Goal: Information Seeking & Learning: Check status

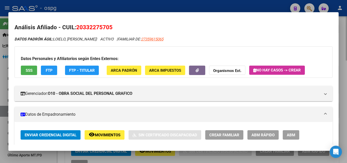
click at [343, 47] on div at bounding box center [173, 81] width 347 height 163
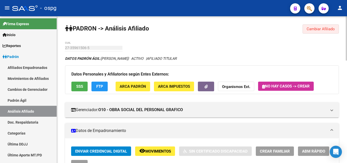
click at [320, 27] on span "Cambiar Afiliado" at bounding box center [320, 29] width 28 height 5
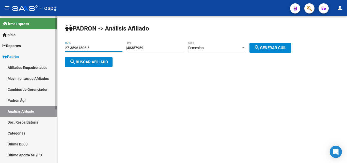
drag, startPoint x: 98, startPoint y: 46, endPoint x: 93, endPoint y: 47, distance: 5.1
click at [37, 48] on mat-sidenav-container "Firma Express Inicio Calendario SSS Instructivos Contacto OS Reportes Ingresos …" at bounding box center [173, 89] width 347 height 146
paste input "0-23722648-9"
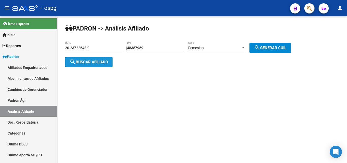
click at [101, 65] on button "search Buscar afiliado" at bounding box center [88, 62] width 47 height 10
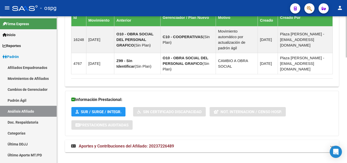
scroll to position [376, 0]
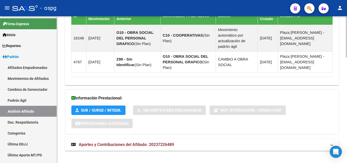
click at [114, 142] on span "Aportes y Contribuciones del Afiliado: 20237226489" at bounding box center [126, 144] width 95 height 5
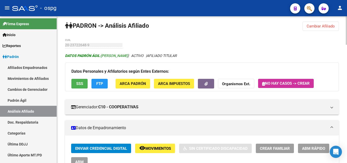
scroll to position [0, 0]
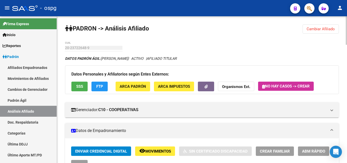
click at [78, 86] on span "SSS" at bounding box center [79, 86] width 7 height 5
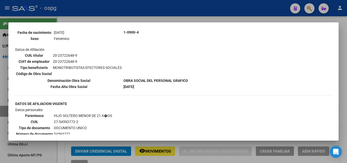
scroll to position [212, 0]
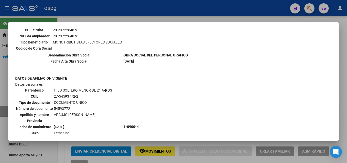
click at [342, 56] on div at bounding box center [173, 81] width 347 height 163
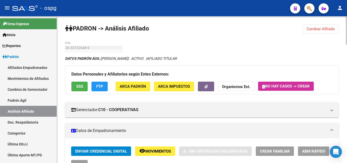
click at [325, 28] on span "Cambiar Afiliado" at bounding box center [320, 29] width 28 height 5
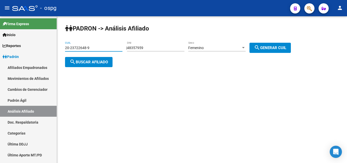
drag, startPoint x: 96, startPoint y: 46, endPoint x: 69, endPoint y: 47, distance: 27.9
click at [66, 48] on input "20-23722648-9" at bounding box center [93, 48] width 57 height 4
click at [99, 47] on input "20-23722648-9" at bounding box center [93, 48] width 57 height 4
drag, startPoint x: 103, startPoint y: 48, endPoint x: 64, endPoint y: 49, distance: 38.8
click at [58, 50] on div "PADRON -> Análisis Afiliado 20-23722648-9 CUIL | 48357959 DNI Femenino Sexo sea…" at bounding box center [202, 49] width 290 height 67
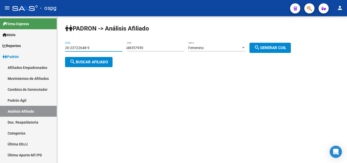
paste input "42625431-0"
click at [84, 65] on button "search Buscar afiliado" at bounding box center [88, 62] width 47 height 10
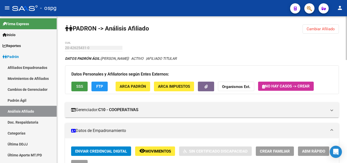
click at [76, 85] on span "SSS" at bounding box center [79, 86] width 7 height 5
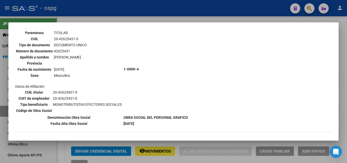
scroll to position [80, 0]
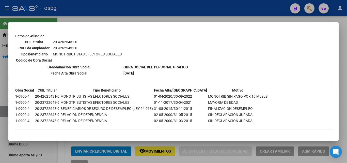
click at [346, 66] on div at bounding box center [173, 81] width 347 height 163
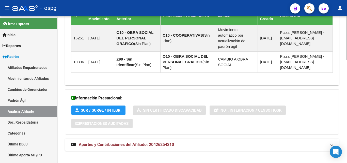
drag, startPoint x: 103, startPoint y: 141, endPoint x: 107, endPoint y: 134, distance: 7.7
click at [104, 142] on span "Aportes y Contribuciones del Afiliado: 20426254310" at bounding box center [126, 144] width 95 height 5
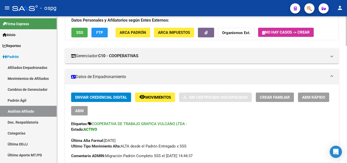
scroll to position [0, 0]
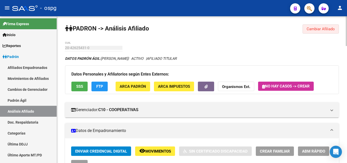
drag, startPoint x: 316, startPoint y: 30, endPoint x: 115, endPoint y: 43, distance: 201.5
click at [315, 30] on span "Cambiar Afiliado" at bounding box center [320, 29] width 28 height 5
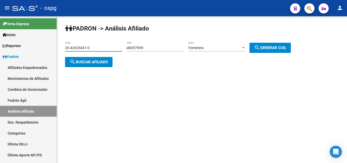
drag, startPoint x: 0, startPoint y: 51, endPoint x: 97, endPoint y: 53, distance: 97.0
click at [8, 52] on mat-sidenav-container "Firma Express Inicio Calendario SSS Instructivos Contacto OS Reportes Ingresos …" at bounding box center [173, 89] width 347 height 146
paste input "13931970-3"
click at [90, 61] on span "search Buscar afiliado" at bounding box center [89, 62] width 38 height 5
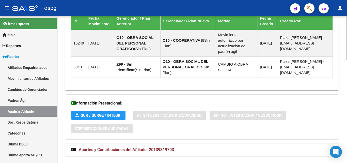
scroll to position [345, 0]
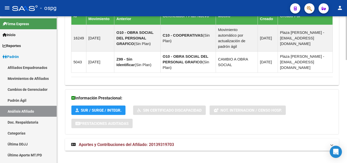
drag, startPoint x: 202, startPoint y: 142, endPoint x: 202, endPoint y: 137, distance: 5.1
click at [203, 141] on mat-expansion-panel-header "Aportes y Contribuciones del Afiliado: 20139319703" at bounding box center [202, 144] width 274 height 12
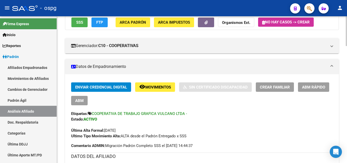
scroll to position [0, 0]
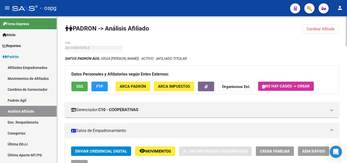
click at [312, 30] on span "Cambiar Afiliado" at bounding box center [320, 29] width 28 height 5
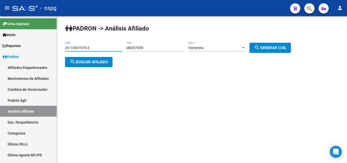
drag, startPoint x: 93, startPoint y: 50, endPoint x: 96, endPoint y: 49, distance: 2.9
click at [30, 53] on mat-sidenav-container "Firma Express Inicio Calendario SSS Instructivos Contacto OS Reportes Ingresos …" at bounding box center [173, 89] width 347 height 146
click at [95, 63] on span "search Buscar afiliado" at bounding box center [89, 62] width 38 height 5
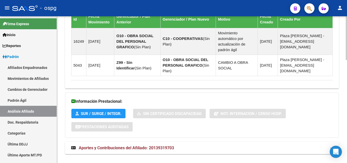
scroll to position [345, 0]
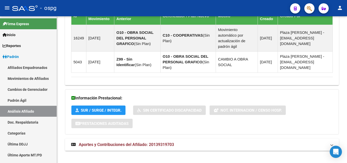
click at [138, 142] on span "Aportes y Contribuciones del Afiliado: 20139319703" at bounding box center [126, 144] width 95 height 5
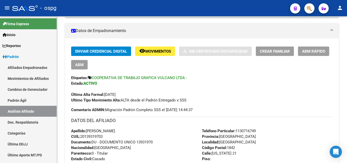
scroll to position [0, 0]
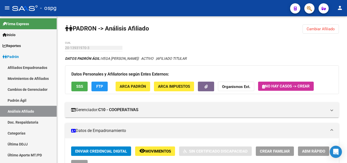
click at [312, 28] on span "Cambiar Afiliado" at bounding box center [320, 29] width 28 height 5
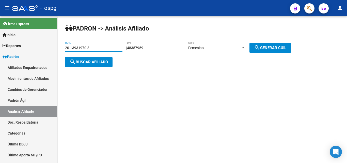
drag, startPoint x: 111, startPoint y: 47, endPoint x: 70, endPoint y: 56, distance: 42.6
click at [24, 53] on mat-sidenav-container "Firma Express Inicio Calendario SSS Instructivos Contacto OS Reportes Ingresos …" at bounding box center [173, 89] width 347 height 146
paste input "7-24927795-4"
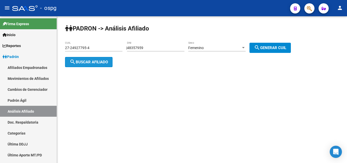
click at [85, 60] on span "search Buscar afiliado" at bounding box center [89, 62] width 38 height 5
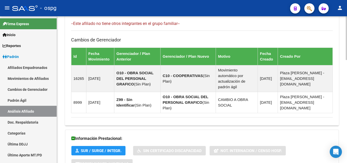
scroll to position [345, 0]
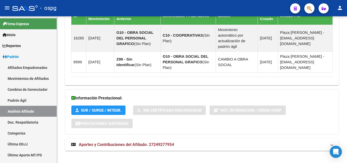
drag, startPoint x: 165, startPoint y: 134, endPoint x: 164, endPoint y: 137, distance: 2.8
click at [164, 138] on mat-expansion-panel-header "Aportes y Contribuciones del Afiliado: 27249277954" at bounding box center [202, 144] width 274 height 12
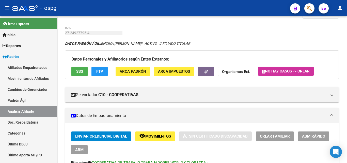
scroll to position [0, 0]
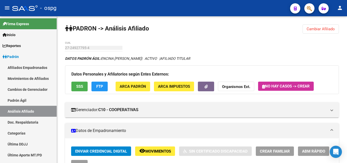
click at [322, 26] on button "Cambiar Afiliado" at bounding box center [320, 28] width 36 height 9
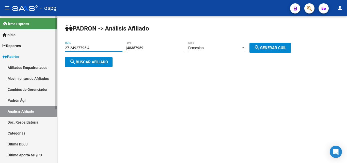
drag, startPoint x: 82, startPoint y: 50, endPoint x: 40, endPoint y: 54, distance: 42.3
click at [37, 54] on mat-sidenav-container "Firma Express Inicio Calendario SSS Instructivos Contacto OS Reportes Ingresos …" at bounding box center [173, 89] width 347 height 146
paste input "0-32010053-5"
click at [93, 65] on button "search Buscar afiliado" at bounding box center [88, 62] width 47 height 10
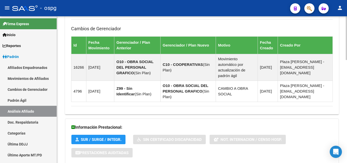
scroll to position [345, 0]
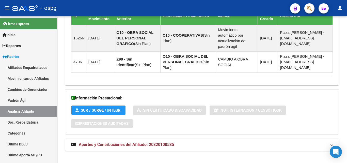
drag, startPoint x: 127, startPoint y: 137, endPoint x: 174, endPoint y: 129, distance: 47.3
click at [128, 142] on span "Aportes y Contribuciones del Afiliado: 20320100535" at bounding box center [126, 144] width 95 height 5
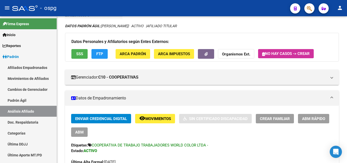
scroll to position [0, 0]
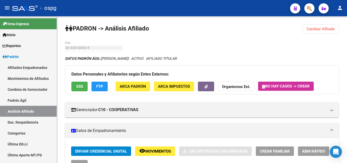
drag, startPoint x: 312, startPoint y: 31, endPoint x: 306, endPoint y: 30, distance: 6.6
click at [312, 31] on span "Cambiar Afiliado" at bounding box center [320, 29] width 28 height 5
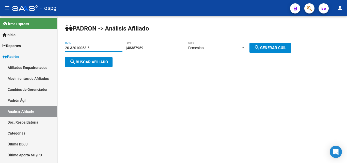
drag, startPoint x: 102, startPoint y: 48, endPoint x: 76, endPoint y: 58, distance: 27.9
click at [55, 58] on mat-sidenav-container "Firma Express Inicio Calendario SSS Instructivos Contacto OS Reportes Ingresos …" at bounding box center [173, 89] width 347 height 146
paste input "813620-2"
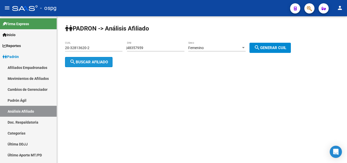
click at [90, 63] on span "search Buscar afiliado" at bounding box center [89, 62] width 38 height 5
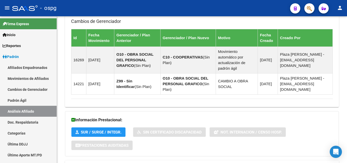
scroll to position [376, 0]
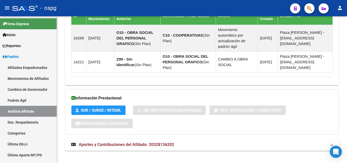
drag, startPoint x: 118, startPoint y: 141, endPoint x: 209, endPoint y: 126, distance: 92.5
click at [119, 142] on span "Aportes y Contribuciones del Afiliado: 20328136202" at bounding box center [126, 144] width 95 height 5
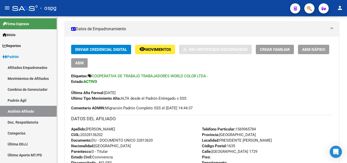
scroll to position [0, 0]
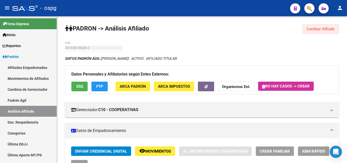
click at [319, 31] on button "Cambiar Afiliado" at bounding box center [320, 28] width 36 height 9
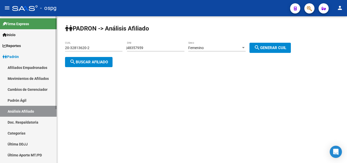
drag, startPoint x: 60, startPoint y: 45, endPoint x: 0, endPoint y: 34, distance: 61.3
click at [0, 34] on mat-sidenav-container "Firma Express Inicio Calendario SSS Instructivos Contacto OS Reportes Ingresos …" at bounding box center [173, 89] width 347 height 146
click at [92, 60] on span "search Buscar afiliado" at bounding box center [89, 62] width 38 height 5
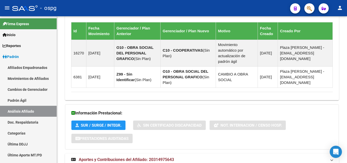
scroll to position [345, 0]
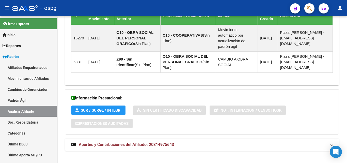
click at [171, 142] on span "Aportes y Contribuciones del Afiliado: 20314975643" at bounding box center [126, 144] width 95 height 5
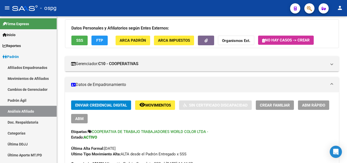
scroll to position [0, 0]
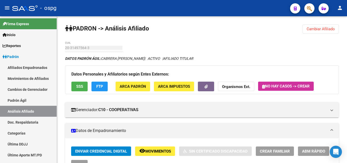
click at [304, 28] on button "Cambiar Afiliado" at bounding box center [320, 28] width 36 height 9
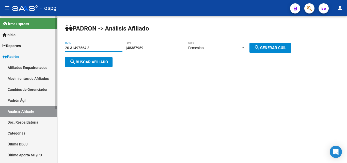
drag, startPoint x: 102, startPoint y: 49, endPoint x: 49, endPoint y: 53, distance: 53.2
click at [20, 51] on mat-sidenav-container "Firma Express Inicio Calendario SSS Instructivos Contacto OS Reportes Ingresos …" at bounding box center [173, 89] width 347 height 146
paste input "32-813620"
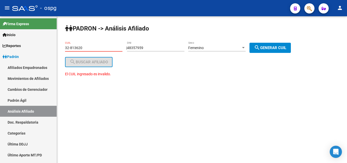
type input "32-813620"
drag, startPoint x: 47, startPoint y: 49, endPoint x: 34, endPoint y: 50, distance: 12.5
click at [35, 49] on mat-sidenav-container "Firma Express Inicio Calendario SSS Instructivos Contacto OS Reportes Ingresos …" at bounding box center [173, 89] width 347 height 146
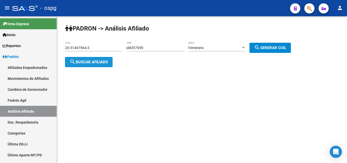
click at [82, 63] on span "search Buscar afiliado" at bounding box center [89, 62] width 38 height 5
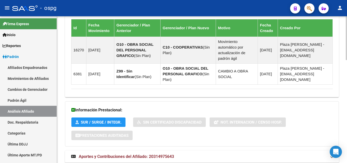
scroll to position [345, 0]
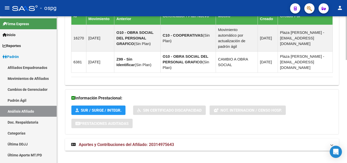
drag, startPoint x: 158, startPoint y: 131, endPoint x: 145, endPoint y: 136, distance: 13.4
click at [145, 138] on mat-expansion-panel-header "Aportes y Contribuciones del Afiliado: 20314975643" at bounding box center [202, 144] width 274 height 12
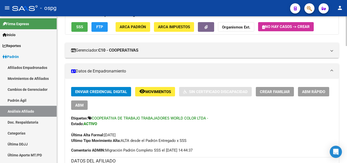
scroll to position [0, 0]
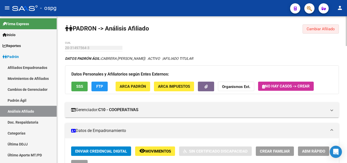
click at [324, 27] on span "Cambiar Afiliado" at bounding box center [320, 29] width 28 height 5
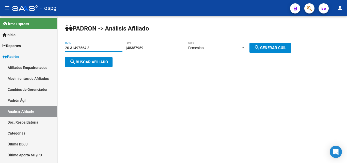
drag, startPoint x: 98, startPoint y: 46, endPoint x: 66, endPoint y: 47, distance: 32.5
click at [12, 47] on mat-sidenav-container "Firma Express Inicio Calendario SSS Instructivos Contacto OS Reportes Ingresos …" at bounding box center [173, 89] width 347 height 146
paste input "7-32309664-9"
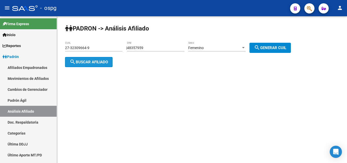
click at [96, 61] on span "search Buscar afiliado" at bounding box center [89, 62] width 38 height 5
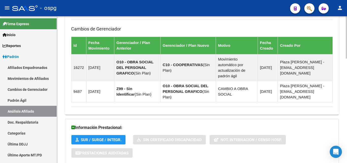
scroll to position [364, 0]
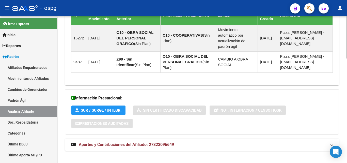
click at [139, 142] on span "Aportes y Contribuciones del Afiliado: 27323096649" at bounding box center [126, 144] width 95 height 5
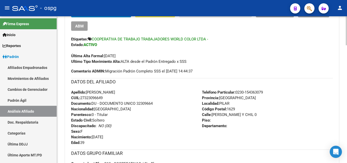
scroll to position [0, 0]
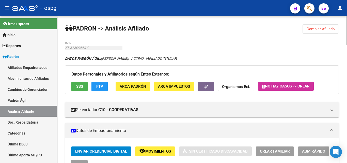
click at [333, 29] on span "Cambiar Afiliado" at bounding box center [320, 29] width 28 height 5
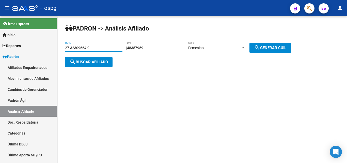
drag, startPoint x: 40, startPoint y: 46, endPoint x: 91, endPoint y: 49, distance: 51.9
click at [20, 47] on mat-sidenav-container "Firma Express Inicio Calendario SSS Instructivos Contacto OS Reportes Ingresos …" at bounding box center [173, 89] width 347 height 146
paste input "6365249-8"
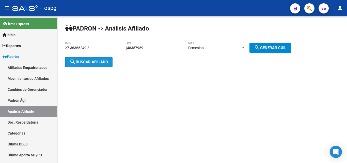
click at [92, 64] on button "search Buscar afiliado" at bounding box center [88, 62] width 47 height 10
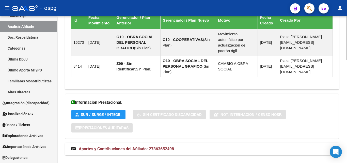
scroll to position [345, 0]
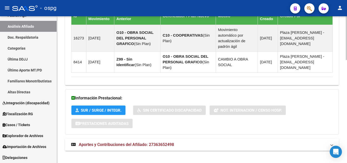
click at [201, 142] on mat-expansion-panel-header "Aportes y Contribuciones del Afiliado: 27363652498" at bounding box center [202, 144] width 274 height 12
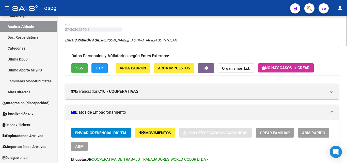
scroll to position [0, 0]
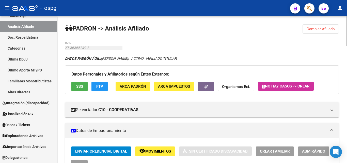
click at [329, 27] on button "Cambiar Afiliado" at bounding box center [320, 28] width 36 height 9
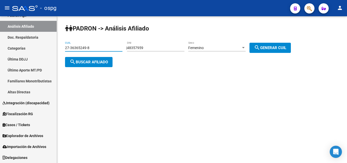
drag, startPoint x: 91, startPoint y: 48, endPoint x: 85, endPoint y: 45, distance: 5.8
click at [6, 52] on mat-sidenav-container "Firma Express Inicio Calendario SSS Instructivos Contacto OS Reportes Ingresos …" at bounding box center [173, 89] width 347 height 146
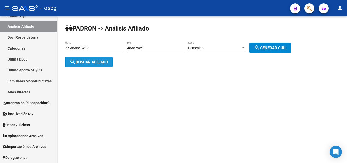
click at [96, 61] on span "search Buscar afiliado" at bounding box center [89, 62] width 38 height 5
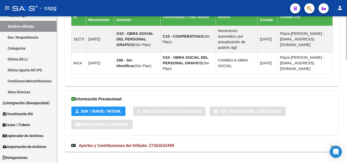
scroll to position [345, 0]
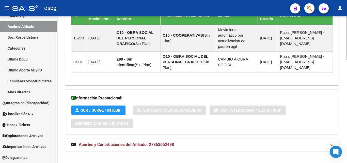
drag, startPoint x: 184, startPoint y: 140, endPoint x: 191, endPoint y: 141, distance: 7.1
click at [185, 142] on mat-panel-title "Aportes y Contribuciones del Afiliado: 27363652498" at bounding box center [198, 145] width 255 height 6
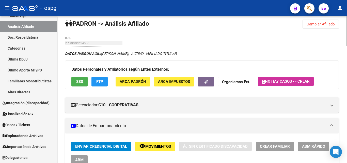
scroll to position [0, 0]
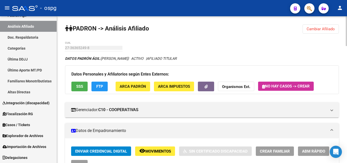
click at [333, 28] on span "Cambiar Afiliado" at bounding box center [320, 29] width 28 height 5
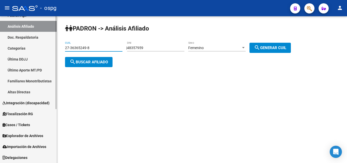
drag, startPoint x: 105, startPoint y: 48, endPoint x: 25, endPoint y: 51, distance: 80.7
click at [25, 51] on mat-sidenav-container "Firma Express Inicio Calendario SSS Instructivos Contacto OS Reportes Ingresos …" at bounding box center [173, 89] width 347 height 146
paste input "28617665-3"
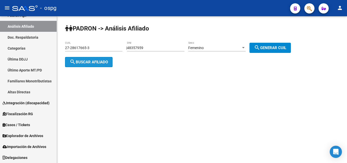
click at [97, 60] on span "search Buscar afiliado" at bounding box center [89, 62] width 38 height 5
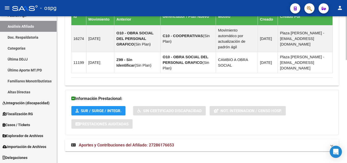
scroll to position [345, 0]
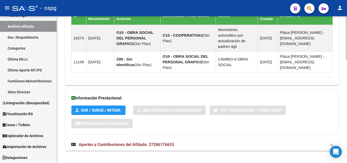
click at [150, 142] on span "Aportes y Contribuciones del Afiliado: 27286176653" at bounding box center [126, 144] width 95 height 5
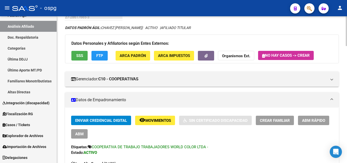
scroll to position [0, 0]
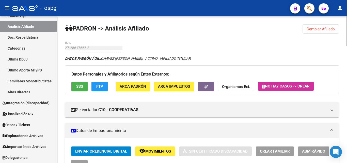
drag, startPoint x: 313, startPoint y: 38, endPoint x: 313, endPoint y: 34, distance: 3.6
click at [315, 30] on span "Cambiar Afiliado" at bounding box center [320, 29] width 28 height 5
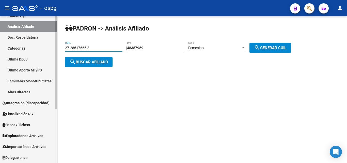
drag, startPoint x: 82, startPoint y: 47, endPoint x: 14, endPoint y: 54, distance: 68.3
click at [0, 53] on mat-sidenav-container "Firma Express Inicio Calendario SSS Instructivos Contacto OS Reportes Ingresos …" at bounding box center [173, 89] width 347 height 146
drag, startPoint x: 98, startPoint y: 45, endPoint x: 49, endPoint y: 46, distance: 48.2
click at [49, 46] on mat-sidenav-container "Firma Express Inicio Calendario SSS Instructivos Contacto OS Reportes Ingresos …" at bounding box center [173, 89] width 347 height 146
paste input "37057468-0"
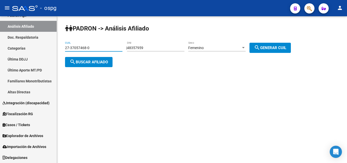
click at [93, 64] on span "search Buscar afiliado" at bounding box center [89, 62] width 38 height 5
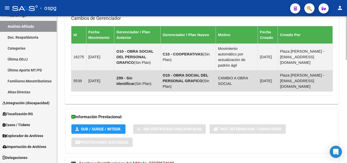
scroll to position [345, 0]
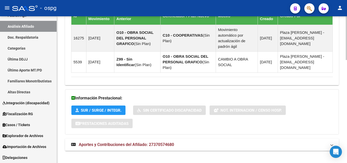
click at [190, 138] on mat-expansion-panel-header "Aportes y Contribuciones del Afiliado: 27370574680" at bounding box center [202, 144] width 274 height 12
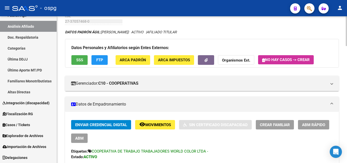
scroll to position [0, 0]
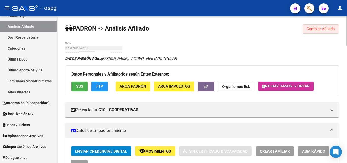
click at [322, 29] on span "Cambiar Afiliado" at bounding box center [320, 29] width 28 height 5
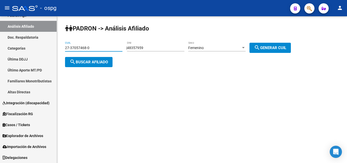
drag, startPoint x: 87, startPoint y: 48, endPoint x: 83, endPoint y: 53, distance: 5.7
click at [40, 49] on mat-sidenav-container "Firma Express Inicio Calendario SSS Instructivos Contacto OS Reportes Ingresos …" at bounding box center [173, 89] width 347 height 146
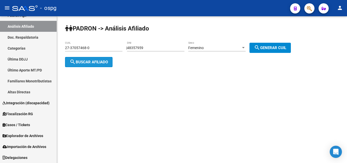
click at [94, 62] on span "search Buscar afiliado" at bounding box center [89, 62] width 38 height 5
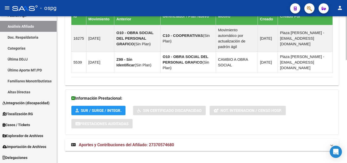
scroll to position [345, 0]
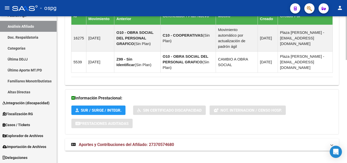
drag, startPoint x: 96, startPoint y: 137, endPoint x: 162, endPoint y: 139, distance: 66.3
click at [99, 142] on span "Aportes y Contribuciones del Afiliado: 27370574680" at bounding box center [126, 144] width 95 height 5
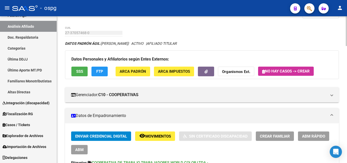
scroll to position [0, 0]
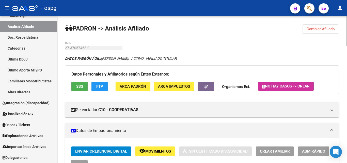
click at [325, 28] on span "Cambiar Afiliado" at bounding box center [320, 29] width 28 height 5
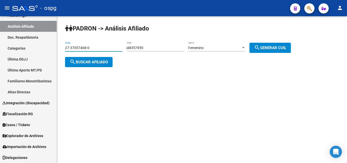
drag, startPoint x: 90, startPoint y: 48, endPoint x: 69, endPoint y: 53, distance: 21.4
click at [24, 53] on mat-sidenav-container "Firma Express Inicio Calendario SSS Instructivos Contacto OS Reportes Ingresos …" at bounding box center [173, 89] width 347 height 146
paste input "3230512-9"
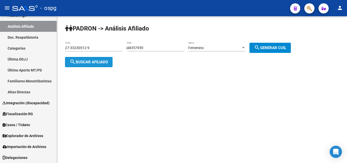
click at [96, 61] on span "search Buscar afiliado" at bounding box center [89, 62] width 38 height 5
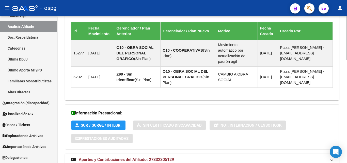
scroll to position [345, 0]
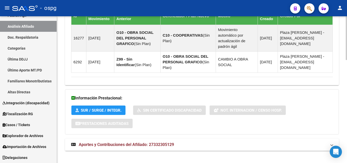
drag, startPoint x: 105, startPoint y: 139, endPoint x: 111, endPoint y: 141, distance: 7.1
click at [107, 142] on span "Aportes y Contribuciones del Afiliado: 27332305129" at bounding box center [126, 144] width 95 height 5
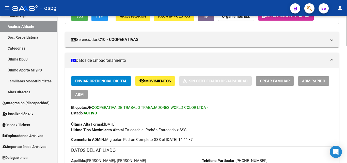
scroll to position [0, 0]
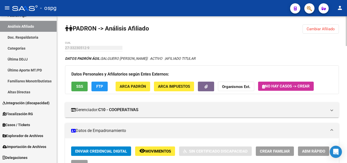
click at [330, 26] on button "Cambiar Afiliado" at bounding box center [320, 28] width 36 height 9
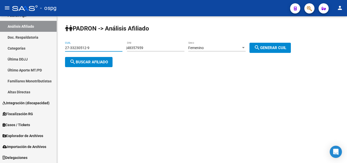
drag, startPoint x: 97, startPoint y: 47, endPoint x: 85, endPoint y: 53, distance: 13.7
click at [20, 55] on mat-sidenav-container "Firma Express Inicio Calendario SSS Instructivos Contacto OS Reportes Ingresos …" at bounding box center [173, 89] width 347 height 146
paste input "6073141"
click at [97, 63] on span "search Buscar afiliado" at bounding box center [89, 62] width 38 height 5
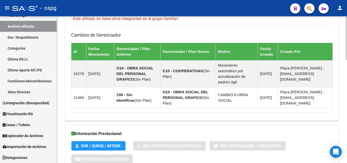
scroll to position [345, 0]
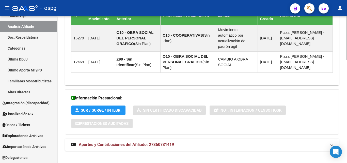
click at [143, 142] on span "Aportes y Contribuciones del Afiliado: 27360731419" at bounding box center [126, 144] width 95 height 5
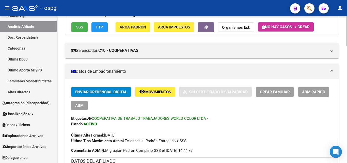
scroll to position [0, 0]
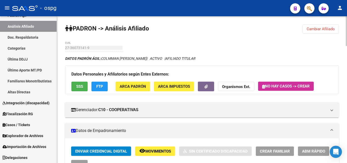
drag, startPoint x: 318, startPoint y: 29, endPoint x: 148, endPoint y: 30, distance: 170.5
click at [318, 30] on span "Cambiar Afiliado" at bounding box center [320, 29] width 28 height 5
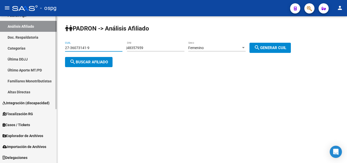
drag, startPoint x: 103, startPoint y: 46, endPoint x: 54, endPoint y: 49, distance: 49.4
click at [49, 51] on mat-sidenav-container "Firma Express Inicio Calendario SSS Instructivos Contacto OS Reportes Ingresos …" at bounding box center [173, 89] width 347 height 146
paste input "3-16792146"
click at [93, 61] on span "search Buscar afiliado" at bounding box center [89, 62] width 38 height 5
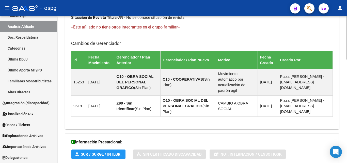
scroll to position [350, 0]
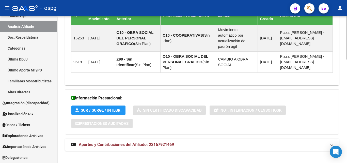
click at [168, 142] on span "Aportes y Contribuciones del Afiliado: 23167921469" at bounding box center [126, 144] width 95 height 5
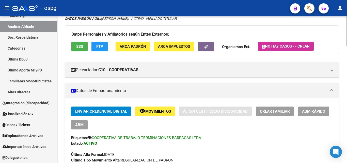
scroll to position [0, 0]
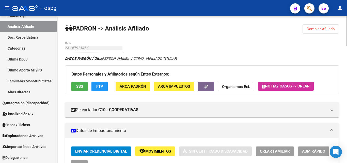
click at [324, 26] on button "Cambiar Afiliado" at bounding box center [320, 28] width 36 height 9
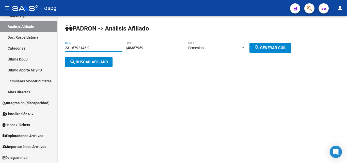
drag, startPoint x: 90, startPoint y: 46, endPoint x: 110, endPoint y: 52, distance: 20.2
click at [1, 52] on mat-sidenav-container "Firma Express Inicio Calendario SSS Instructivos Contacto OS Reportes Ingresos …" at bounding box center [173, 89] width 347 height 146
paste input "0-16571025"
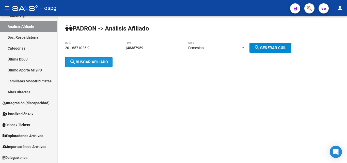
click at [108, 62] on span "search Buscar afiliado" at bounding box center [89, 62] width 38 height 5
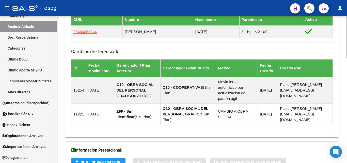
scroll to position [364, 0]
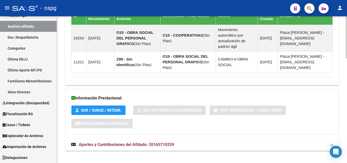
click at [163, 142] on span "Aportes y Contribuciones del Afiliado: 20165710259" at bounding box center [126, 144] width 95 height 5
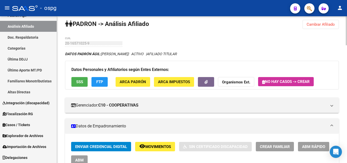
scroll to position [0, 0]
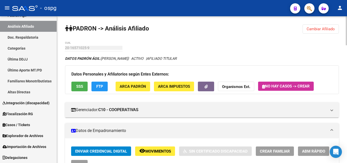
click at [320, 27] on span "Cambiar Afiliado" at bounding box center [320, 29] width 28 height 5
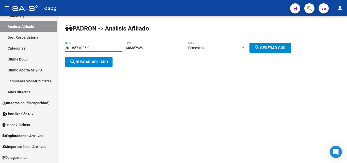
drag, startPoint x: 105, startPoint y: 50, endPoint x: 98, endPoint y: 53, distance: 7.3
click at [40, 52] on mat-sidenav-container "Firma Express Inicio Calendario SSS Instructivos Contacto OS Reportes Ingresos …" at bounding box center [173, 89] width 347 height 146
paste input "7-38103204"
click at [104, 62] on span "search Buscar afiliado" at bounding box center [89, 62] width 38 height 5
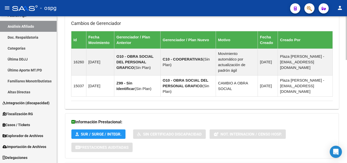
scroll to position [345, 0]
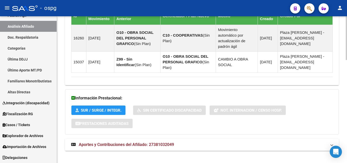
click at [193, 142] on mat-panel-title "Aportes y Contribuciones del Afiliado: 27381032049" at bounding box center [198, 145] width 255 height 6
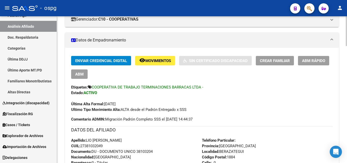
scroll to position [0, 0]
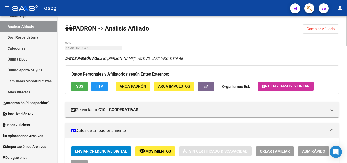
click at [346, 4] on div "menu - ospg person Firma Express Inicio Calendario SSS Instructivos Contacto OS…" at bounding box center [173, 81] width 347 height 163
click at [321, 31] on span "Cambiar Afiliado" at bounding box center [320, 29] width 28 height 5
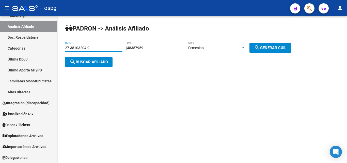
drag, startPoint x: 104, startPoint y: 47, endPoint x: 67, endPoint y: 50, distance: 36.4
click at [42, 50] on mat-sidenav-container "Firma Express Inicio Calendario SSS Instructivos Contacto OS Reportes Ingresos …" at bounding box center [173, 89] width 347 height 146
paste input "28464678-4"
type input "27-28464678-4"
click at [97, 63] on span "search Buscar afiliado" at bounding box center [89, 62] width 38 height 5
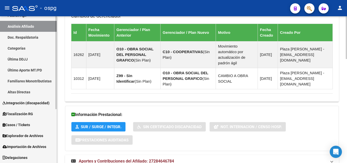
scroll to position [356, 0]
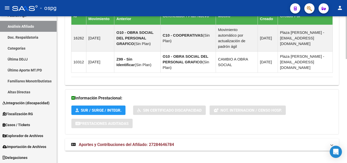
drag, startPoint x: 148, startPoint y: 137, endPoint x: 164, endPoint y: 138, distance: 15.8
click at [149, 142] on span "Aportes y Contribuciones del Afiliado: 27284646784" at bounding box center [126, 144] width 95 height 5
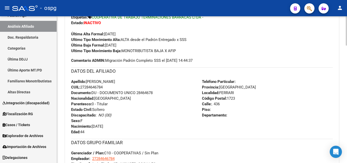
scroll to position [153, 0]
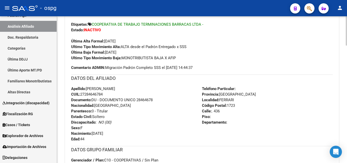
drag, startPoint x: 181, startPoint y: 57, endPoint x: 60, endPoint y: 60, distance: 120.6
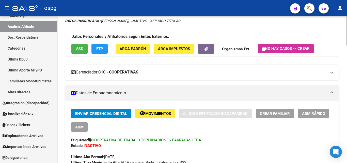
scroll to position [0, 0]
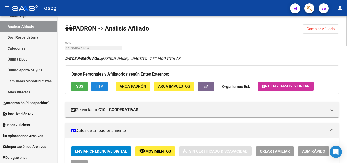
click at [97, 83] on button "FTP" at bounding box center [99, 85] width 16 height 9
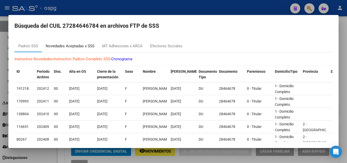
click at [63, 44] on div "Novedades Aceptadas x SSS" at bounding box center [70, 46] width 49 height 6
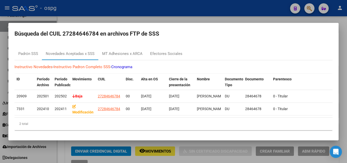
click at [342, 56] on div at bounding box center [173, 81] width 347 height 163
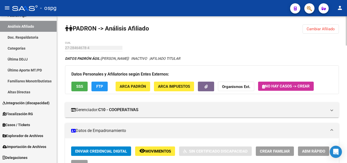
click at [316, 152] on span "ABM Rápido" at bounding box center [313, 151] width 23 height 5
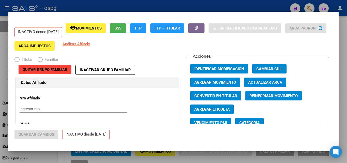
radio input "true"
type input "27-28464678-4"
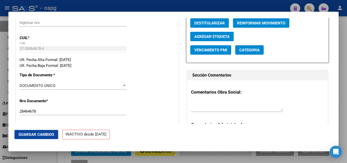
scroll to position [152, 0]
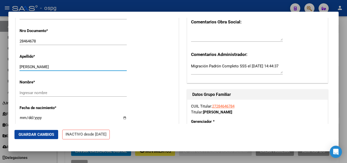
drag, startPoint x: 81, startPoint y: 69, endPoint x: 55, endPoint y: 69, distance: 25.6
click at [90, 69] on input "[PERSON_NAME]" at bounding box center [73, 66] width 107 height 5
drag, startPoint x: 32, startPoint y: 69, endPoint x: 104, endPoint y: 71, distance: 71.9
click at [104, 69] on input "[PERSON_NAME]" at bounding box center [73, 66] width 107 height 5
type input "MOYA"
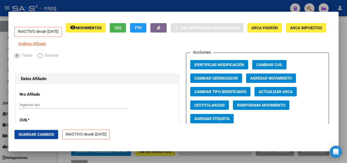
scroll to position [0, 0]
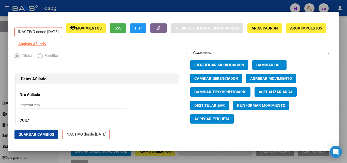
type input "[PERSON_NAME]"
click at [279, 81] on span "Agregar Movimiento" at bounding box center [271, 78] width 42 height 5
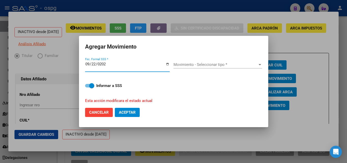
type input "[DATE]"
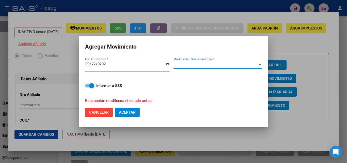
click at [192, 65] on span "Movimiento - Seleccionar tipo *" at bounding box center [215, 64] width 84 height 5
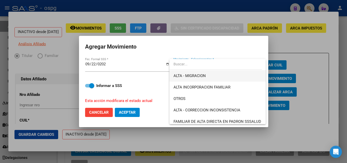
scroll to position [48, 0]
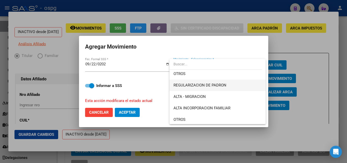
click at [227, 88] on span "REGULARIZACION DE PADRON" at bounding box center [217, 84] width 88 height 11
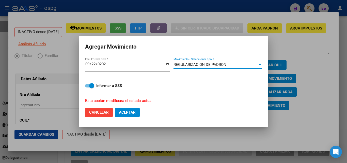
click at [125, 114] on span "Aceptar" at bounding box center [127, 112] width 17 height 5
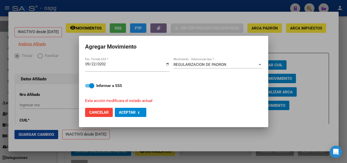
checkbox input "false"
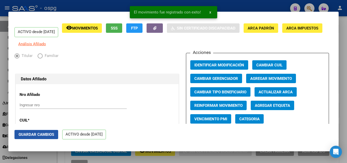
click at [46, 135] on span "Guardar Cambios" at bounding box center [37, 134] width 36 height 5
click at [343, 81] on div at bounding box center [173, 81] width 347 height 163
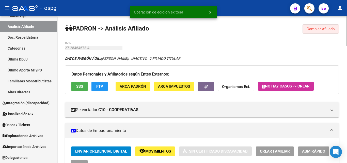
drag, startPoint x: 334, startPoint y: 27, endPoint x: 238, endPoint y: 38, distance: 96.8
click at [334, 27] on span "Cambiar Afiliado" at bounding box center [320, 29] width 28 height 5
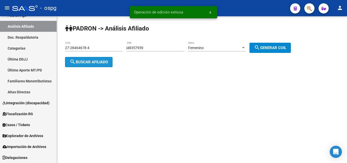
click at [85, 57] on button "search Buscar afiliado" at bounding box center [88, 62] width 47 height 10
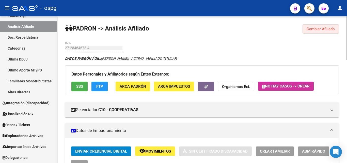
drag, startPoint x: 323, startPoint y: 29, endPoint x: 185, endPoint y: 38, distance: 137.8
click at [322, 29] on span "Cambiar Afiliado" at bounding box center [320, 29] width 28 height 5
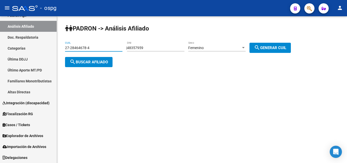
drag, startPoint x: 111, startPoint y: 48, endPoint x: 76, endPoint y: 50, distance: 35.3
click at [14, 48] on mat-sidenav-container "Firma Express Inicio Calendario SSS Instructivos Contacto OS Reportes Ingresos …" at bounding box center [173, 89] width 347 height 146
paste input "41766765-8"
type input "27-41766765-8"
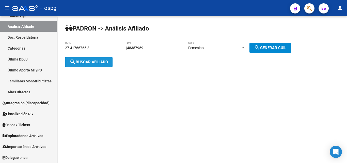
click at [100, 61] on span "search Buscar afiliado" at bounding box center [89, 62] width 38 height 5
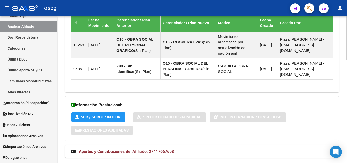
scroll to position [350, 0]
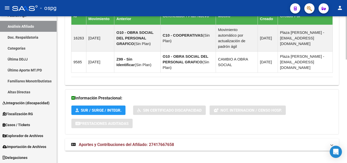
click at [176, 142] on mat-panel-title "Aportes y Contribuciones del Afiliado: 27417667658" at bounding box center [198, 145] width 255 height 6
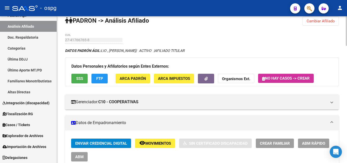
scroll to position [0, 0]
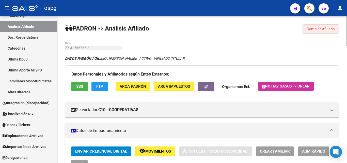
drag, startPoint x: 320, startPoint y: 28, endPoint x: 179, endPoint y: 36, distance: 140.8
click at [320, 28] on span "Cambiar Afiliado" at bounding box center [320, 29] width 28 height 5
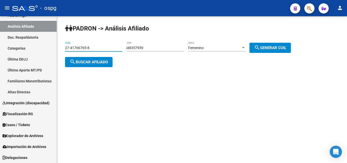
drag, startPoint x: 109, startPoint y: 47, endPoint x: 63, endPoint y: 48, distance: 46.7
click at [59, 48] on div "PADRON -> Análisis Afiliado 27-41766765-8 CUIL | 48357959 DNI Femenino Sexo sea…" at bounding box center [202, 49] width 290 height 67
click at [94, 63] on span "search Buscar afiliado" at bounding box center [89, 62] width 38 height 5
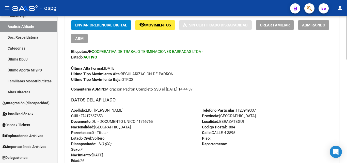
scroll to position [127, 0]
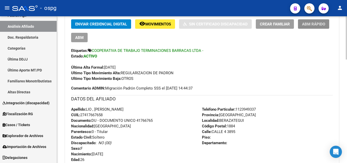
click at [306, 26] on button "ABM Rápido" at bounding box center [313, 23] width 31 height 9
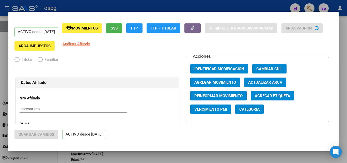
radio input "true"
type input "27-41766765-8"
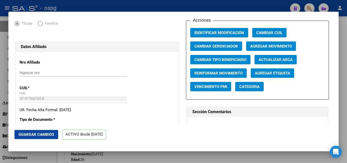
scroll to position [76, 0]
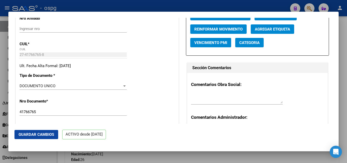
click at [42, 135] on span "Guardar Cambios" at bounding box center [37, 134] width 36 height 5
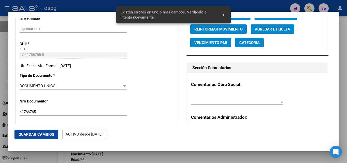
scroll to position [127, 0]
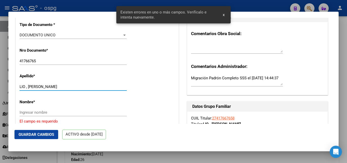
drag, startPoint x: 28, startPoint y: 89, endPoint x: 71, endPoint y: 93, distance: 43.1
click at [79, 90] on div "LIO , [PERSON_NAME] apellido" at bounding box center [73, 87] width 107 height 8
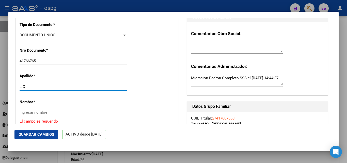
type input "LIO"
click at [28, 112] on div "Ingresar nombre" at bounding box center [73, 112] width 107 height 8
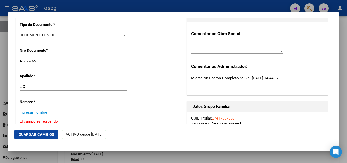
click at [28, 114] on input "Ingresar nombre" at bounding box center [73, 112] width 107 height 5
paste input "[PERSON_NAME]"
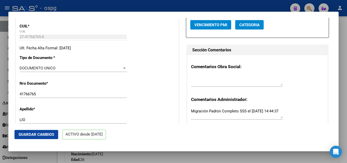
scroll to position [0, 0]
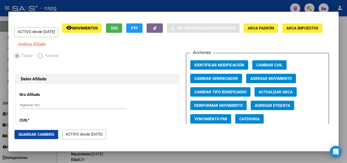
type input "[PERSON_NAME]"
click at [279, 81] on span "Agregar Movimiento" at bounding box center [271, 78] width 42 height 5
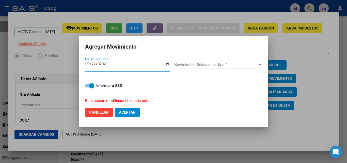
type input "[DATE]"
click at [215, 64] on span "Movimiento - Seleccionar tipo *" at bounding box center [215, 64] width 84 height 5
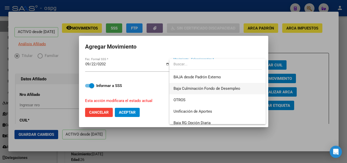
scroll to position [369, 0]
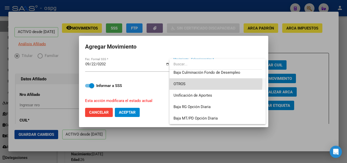
click at [204, 82] on span "OTROS" at bounding box center [217, 83] width 88 height 11
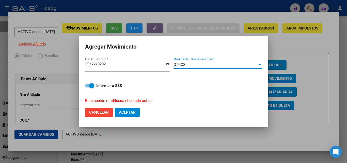
click at [124, 111] on span "Aceptar" at bounding box center [127, 112] width 17 height 5
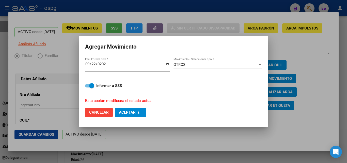
checkbox input "false"
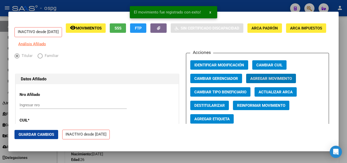
click at [22, 135] on span "Guardar Cambios" at bounding box center [37, 134] width 36 height 5
click at [340, 88] on div at bounding box center [173, 81] width 347 height 163
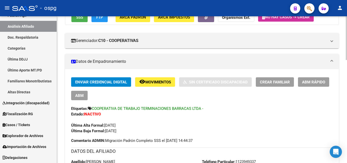
scroll to position [0, 0]
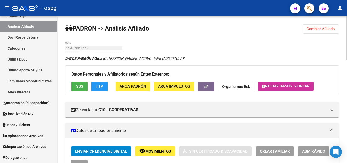
click at [319, 30] on span "Cambiar Afiliado" at bounding box center [320, 29] width 28 height 5
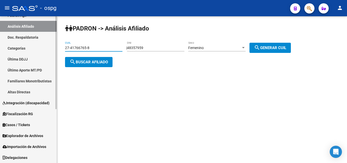
drag, startPoint x: 88, startPoint y: 47, endPoint x: 7, endPoint y: 35, distance: 82.7
click at [7, 35] on mat-sidenav-container "Firma Express Inicio Calendario SSS Instructivos Contacto OS Reportes Ingresos …" at bounding box center [173, 89] width 347 height 146
paste input "3-93975095-9"
type input "23-93975095-9"
click at [104, 64] on button "search Buscar afiliado" at bounding box center [88, 62] width 47 height 10
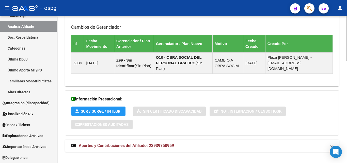
scroll to position [337, 0]
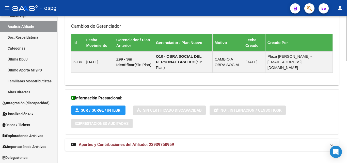
click at [175, 142] on mat-panel-title "Aportes y Contribuciones del Afiliado: 23939750959" at bounding box center [198, 145] width 255 height 6
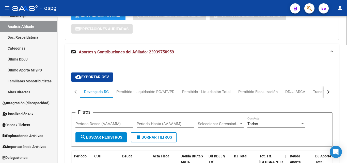
scroll to position [464, 0]
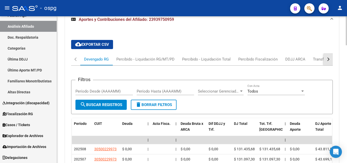
click at [329, 53] on button "button" at bounding box center [327, 59] width 9 height 12
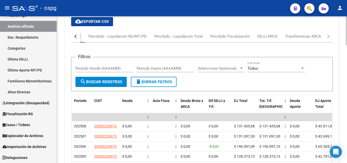
scroll to position [540, 0]
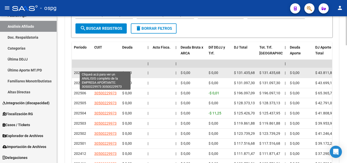
click at [105, 71] on span "30500229973" at bounding box center [105, 73] width 22 height 4
type textarea "30500229973"
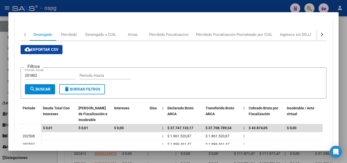
scroll to position [76, 0]
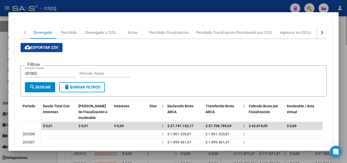
drag, startPoint x: 346, startPoint y: 45, endPoint x: 269, endPoint y: 93, distance: 91.1
click at [346, 47] on div at bounding box center [173, 81] width 347 height 163
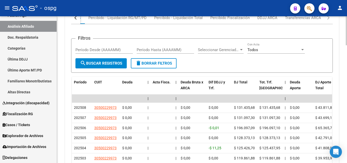
scroll to position [439, 0]
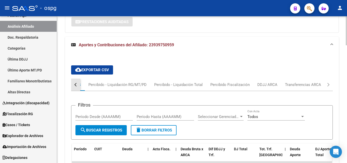
click at [74, 80] on button "button" at bounding box center [75, 84] width 9 height 12
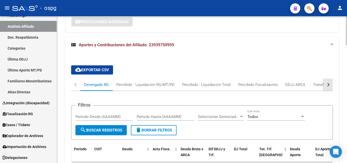
click at [326, 83] on div "button" at bounding box center [328, 85] width 4 height 4
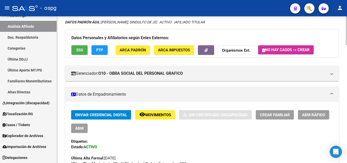
scroll to position [33, 0]
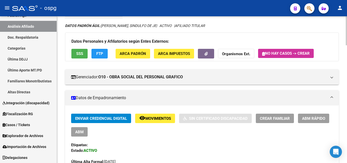
click at [238, 55] on strong "Organismos Ext." at bounding box center [236, 54] width 28 height 5
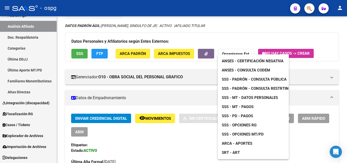
click at [266, 60] on span "ANSES - Certificación Negativa" at bounding box center [253, 61] width 62 height 5
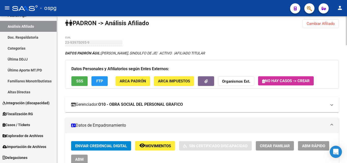
scroll to position [0, 0]
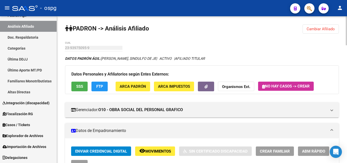
click at [315, 33] on button "Cambiar Afiliado" at bounding box center [320, 28] width 36 height 9
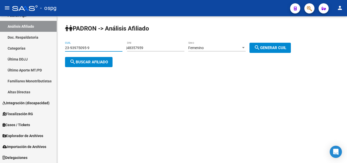
drag, startPoint x: 59, startPoint y: 48, endPoint x: 68, endPoint y: 52, distance: 9.5
click at [48, 50] on mat-sidenav-container "Firma Express Inicio Calendario SSS Instructivos Contacto OS Reportes Ingresos …" at bounding box center [173, 89] width 347 height 146
paste input "25317622"
type input "23-25317622-9"
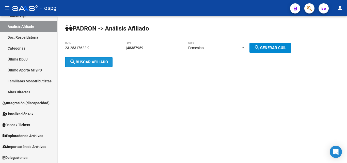
click at [93, 63] on span "search Buscar afiliado" at bounding box center [89, 62] width 38 height 5
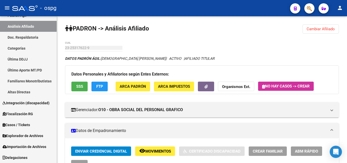
click at [81, 86] on span "SSS" at bounding box center [79, 86] width 7 height 5
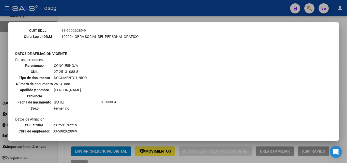
scroll to position [279, 0]
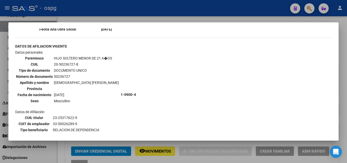
click at [345, 72] on div at bounding box center [173, 81] width 347 height 163
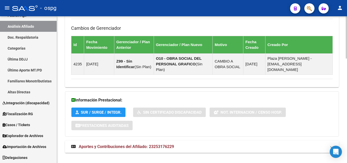
scroll to position [362, 0]
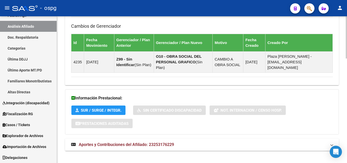
click at [163, 142] on span "Aportes y Contribuciones del Afiliado: 23253176229" at bounding box center [126, 144] width 95 height 5
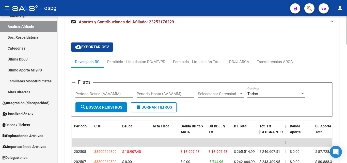
scroll to position [540, 0]
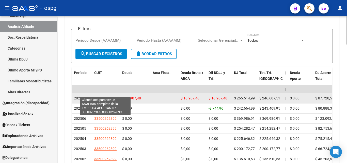
click at [108, 96] on span "33500262899" at bounding box center [105, 98] width 22 height 4
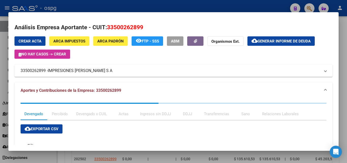
click at [344, 85] on div at bounding box center [173, 81] width 347 height 163
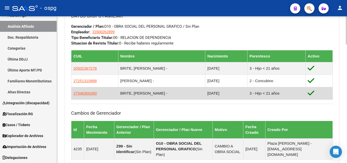
scroll to position [210, 0]
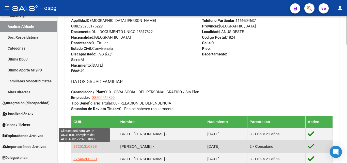
click at [86, 146] on span "27251310888" at bounding box center [84, 146] width 23 height 4
type textarea "27251310888"
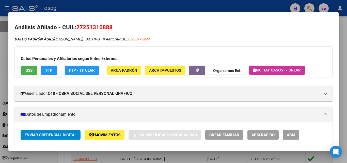
drag, startPoint x: 83, startPoint y: 27, endPoint x: 104, endPoint y: 28, distance: 20.3
click at [108, 28] on span "27251310888" at bounding box center [94, 27] width 36 height 7
copy span "25131088"
click at [223, 72] on strong "Organismos Ext." at bounding box center [227, 70] width 28 height 5
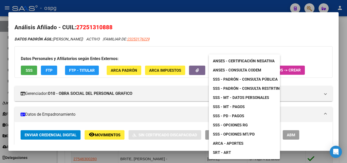
click at [254, 61] on span "ANSES - Certificación Negativa" at bounding box center [244, 61] width 62 height 5
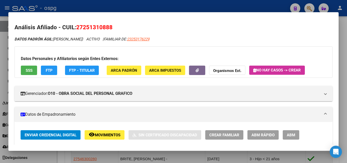
click at [344, 133] on div at bounding box center [173, 81] width 347 height 163
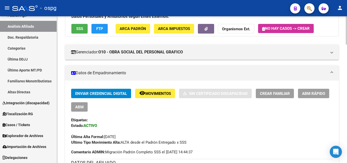
scroll to position [0, 0]
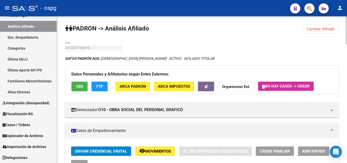
drag, startPoint x: 321, startPoint y: 29, endPoint x: 298, endPoint y: 30, distance: 22.9
click at [320, 29] on span "Cambiar Afiliado" at bounding box center [320, 29] width 28 height 5
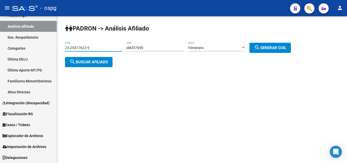
drag, startPoint x: 100, startPoint y: 48, endPoint x: 92, endPoint y: 55, distance: 10.7
click at [20, 53] on mat-sidenav-container "Firma Express Inicio Calendario SSS Instructivos Contacto OS Reportes Ingresos …" at bounding box center [173, 89] width 347 height 146
drag, startPoint x: 96, startPoint y: 51, endPoint x: 92, endPoint y: 48, distance: 4.9
click at [91, 47] on input "23-25317622-9" at bounding box center [93, 48] width 57 height 4
drag, startPoint x: 98, startPoint y: 48, endPoint x: 63, endPoint y: 50, distance: 35.1
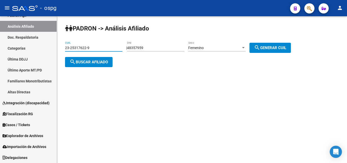
click at [22, 46] on mat-sidenav-container "Firma Express Inicio Calendario SSS Instructivos Contacto OS Reportes Ingresos …" at bounding box center [173, 89] width 347 height 146
paste input "7-01676986-5"
type input "27-01676986-5"
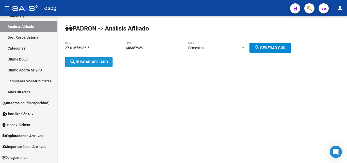
click at [85, 62] on span "search Buscar afiliado" at bounding box center [89, 62] width 38 height 5
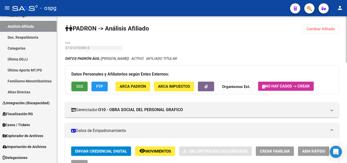
click at [75, 84] on button "SSS" at bounding box center [79, 85] width 16 height 9
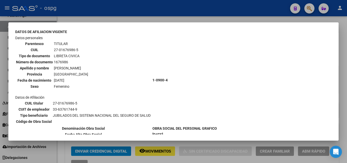
scroll to position [16, 0]
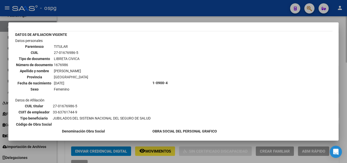
click at [344, 80] on div at bounding box center [173, 81] width 347 height 163
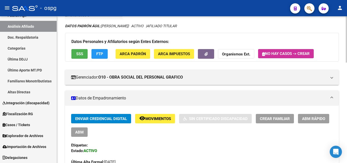
scroll to position [76, 0]
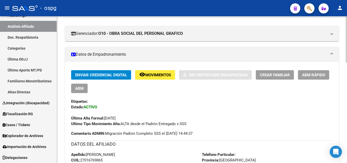
click at [314, 78] on button "ABM Rápido" at bounding box center [313, 74] width 31 height 9
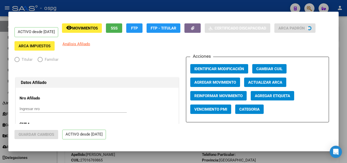
radio input "true"
type input "33-63761744-9"
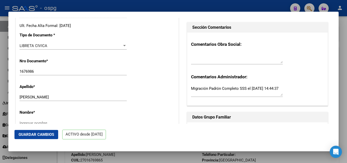
scroll to position [178, 0]
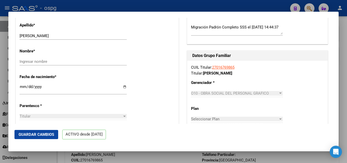
click at [341, 91] on div at bounding box center [173, 81] width 347 height 163
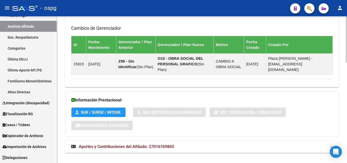
scroll to position [318, 0]
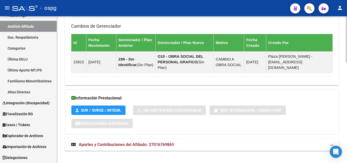
drag, startPoint x: 128, startPoint y: 136, endPoint x: 139, endPoint y: 133, distance: 11.3
click at [129, 142] on strong "Aportes y Contribuciones del Afiliado: 27016769865" at bounding box center [122, 145] width 103 height 6
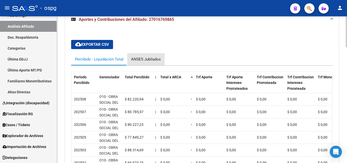
click at [153, 56] on div "ANSES Jubilados" at bounding box center [146, 59] width 30 height 6
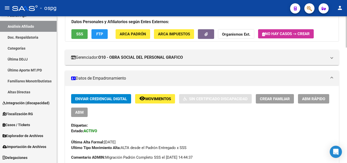
scroll to position [14, 0]
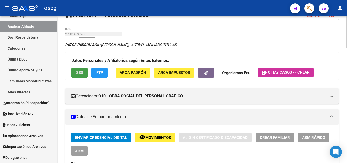
click at [84, 72] on button "SSS" at bounding box center [79, 72] width 16 height 9
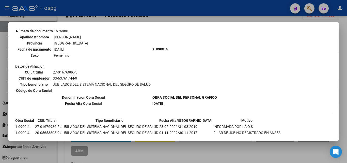
scroll to position [51, 0]
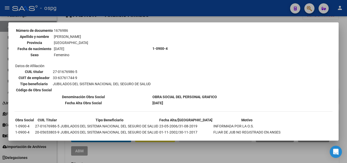
drag, startPoint x: 343, startPoint y: 80, endPoint x: 339, endPoint y: 79, distance: 4.6
click at [343, 80] on div at bounding box center [173, 81] width 347 height 163
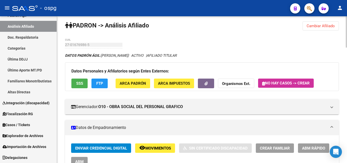
scroll to position [0, 0]
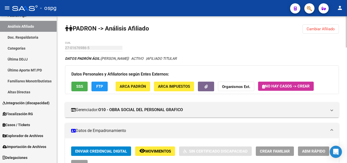
click at [322, 30] on span "Cambiar Afiliado" at bounding box center [320, 29] width 28 height 5
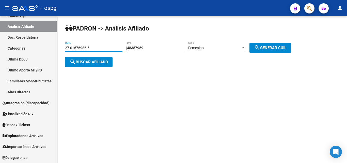
drag, startPoint x: 101, startPoint y: 48, endPoint x: 75, endPoint y: 46, distance: 25.7
click at [25, 48] on mat-sidenav-container "Firma Express Inicio Calendario SSS Instructivos Contacto OS Reportes Ingresos …" at bounding box center [173, 89] width 347 height 146
paste input "0-16874652-1"
type input "20-16874652-1"
click at [88, 63] on span "search Buscar afiliado" at bounding box center [89, 62] width 38 height 5
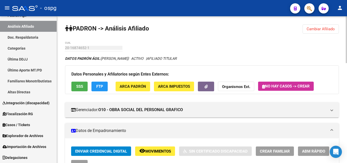
click at [80, 86] on span "SSS" at bounding box center [79, 86] width 7 height 5
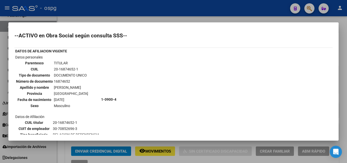
click at [342, 91] on div at bounding box center [173, 81] width 347 height 163
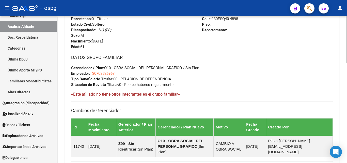
scroll to position [313, 0]
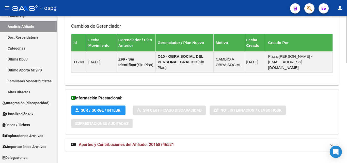
click at [144, 142] on span "Aportes y Contribuciones del Afiliado: 20168746521" at bounding box center [126, 144] width 95 height 5
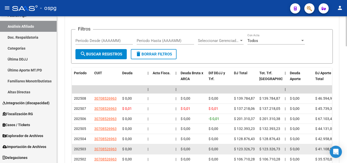
scroll to position [490, 0]
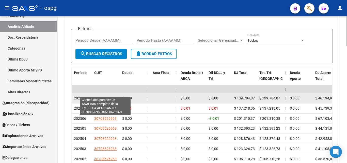
click at [109, 96] on span "30708526963" at bounding box center [105, 98] width 22 height 4
type textarea "30708526963"
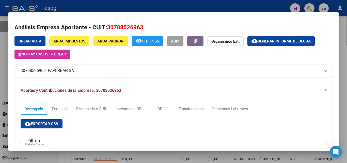
drag, startPoint x: 342, startPoint y: 89, endPoint x: 343, endPoint y: 95, distance: 5.9
click at [343, 93] on div at bounding box center [173, 81] width 347 height 163
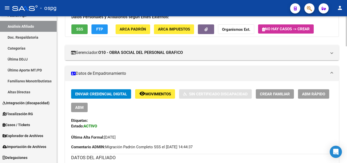
scroll to position [0, 0]
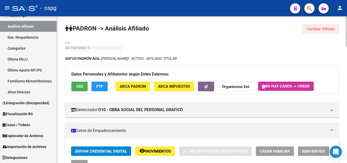
drag, startPoint x: 322, startPoint y: 29, endPoint x: 276, endPoint y: 36, distance: 47.2
click at [322, 30] on span "Cambiar Afiliado" at bounding box center [320, 29] width 28 height 5
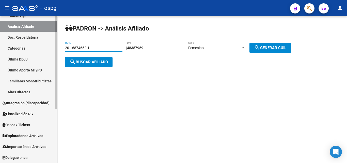
drag, startPoint x: 105, startPoint y: 48, endPoint x: 34, endPoint y: 47, distance: 70.3
click at [34, 47] on mat-sidenav-container "Firma Express Inicio Calendario SSS Instructivos Contacto OS Reportes Ingresos …" at bounding box center [173, 89] width 347 height 146
paste input "04314603-4"
type input "20-04314603-4"
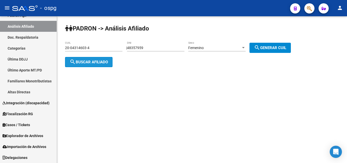
click at [93, 62] on span "search Buscar afiliado" at bounding box center [89, 62] width 38 height 5
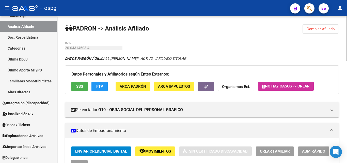
click at [84, 85] on button "SSS" at bounding box center [79, 85] width 16 height 9
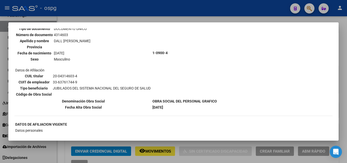
scroll to position [102, 0]
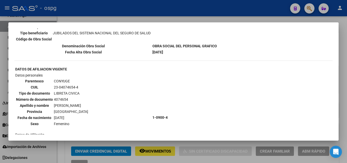
click at [345, 62] on div at bounding box center [173, 81] width 347 height 163
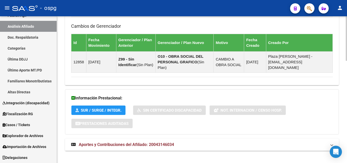
drag, startPoint x: 135, startPoint y: 136, endPoint x: 220, endPoint y: 125, distance: 85.5
click at [140, 138] on mat-expansion-panel-header "Aportes y Contribuciones del Afiliado: 20043146034" at bounding box center [202, 144] width 274 height 12
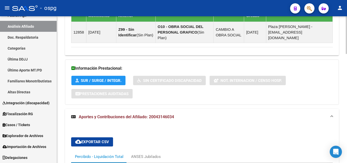
scroll to position [425, 0]
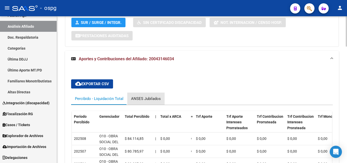
click at [151, 96] on div "ANSES Jubilados" at bounding box center [146, 99] width 30 height 6
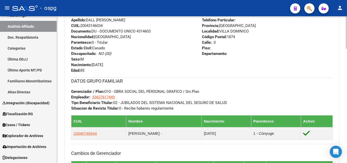
scroll to position [210, 0]
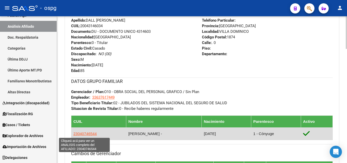
click at [87, 133] on span "23040746544" at bounding box center [84, 133] width 23 height 4
type textarea "23040746544"
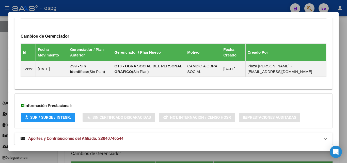
scroll to position [331, 0]
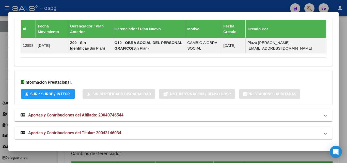
click at [110, 116] on span "Aportes y Contribuciones del Afiliado: 23040746544" at bounding box center [75, 114] width 95 height 5
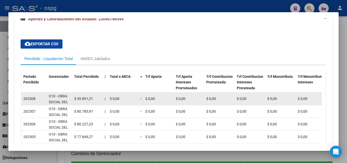
scroll to position [433, 0]
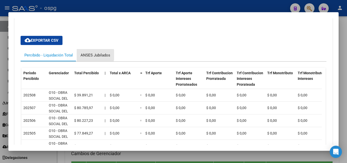
click at [93, 55] on div "ANSES Jubilados" at bounding box center [95, 55] width 30 height 6
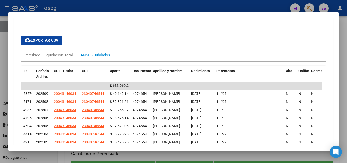
drag, startPoint x: 342, startPoint y: 69, endPoint x: 332, endPoint y: 70, distance: 9.9
click at [341, 69] on div at bounding box center [173, 81] width 347 height 163
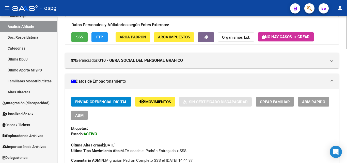
scroll to position [0, 0]
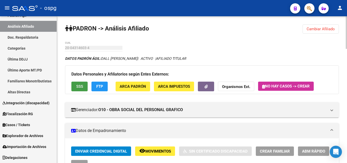
click at [80, 86] on span "SSS" at bounding box center [79, 86] width 7 height 5
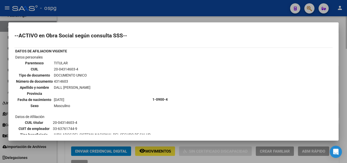
drag, startPoint x: 342, startPoint y: 57, endPoint x: 340, endPoint y: 59, distance: 3.3
click at [341, 58] on div at bounding box center [173, 81] width 347 height 163
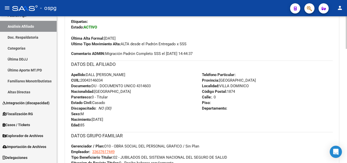
scroll to position [254, 0]
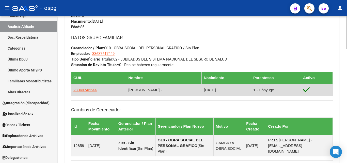
click at [85, 92] on app-link-go-to "23040746544" at bounding box center [84, 90] width 23 height 6
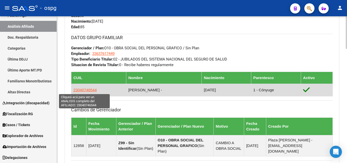
click at [85, 91] on span "23040746544" at bounding box center [84, 90] width 23 height 4
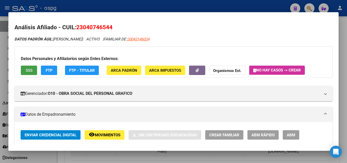
click at [26, 72] on span "SSS" at bounding box center [29, 70] width 7 height 5
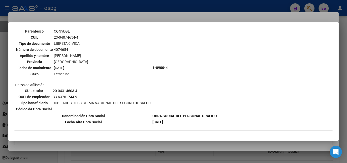
scroll to position [152, 0]
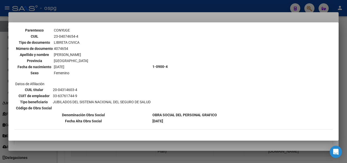
click at [345, 80] on div at bounding box center [173, 81] width 347 height 163
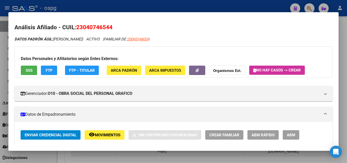
click at [235, 70] on strong "Organismos Ext." at bounding box center [227, 70] width 28 height 5
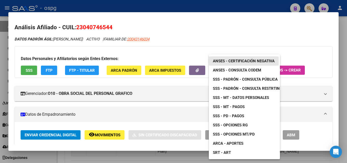
click at [236, 61] on span "ANSES - Certificación Negativa" at bounding box center [244, 61] width 62 height 5
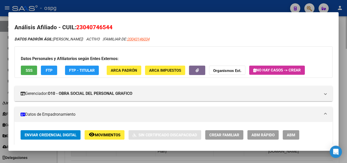
drag, startPoint x: 343, startPoint y: 66, endPoint x: 340, endPoint y: 65, distance: 3.4
click at [343, 66] on div at bounding box center [173, 81] width 347 height 163
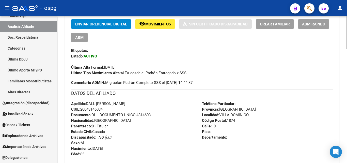
scroll to position [0, 0]
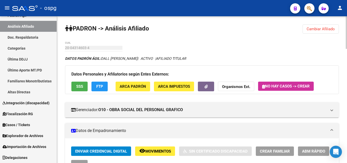
drag, startPoint x: 323, startPoint y: 25, endPoint x: 317, endPoint y: 26, distance: 5.7
click at [322, 26] on button "Cambiar Afiliado" at bounding box center [320, 28] width 36 height 9
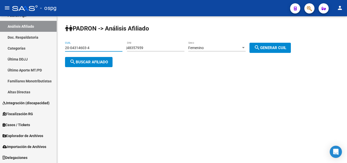
drag, startPoint x: 96, startPoint y: 49, endPoint x: 60, endPoint y: 49, distance: 35.3
click at [48, 49] on mat-sidenav-container "Firma Express Inicio Calendario SSS Instructivos Contacto OS Reportes Ingresos …" at bounding box center [173, 89] width 347 height 146
paste input "23426816"
type input "20-23426816-4"
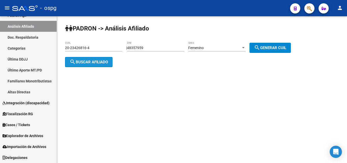
click at [98, 65] on button "search Buscar afiliado" at bounding box center [88, 62] width 47 height 10
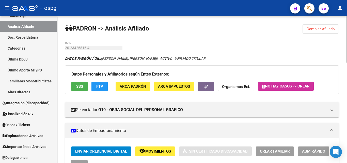
click at [80, 82] on button "SSS" at bounding box center [79, 85] width 16 height 9
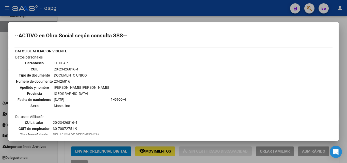
click at [344, 88] on div at bounding box center [173, 81] width 347 height 163
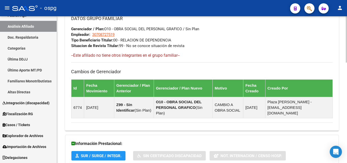
scroll to position [318, 0]
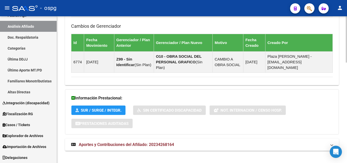
drag, startPoint x: 146, startPoint y: 136, endPoint x: 172, endPoint y: 129, distance: 26.8
click at [148, 142] on span "Aportes y Contribuciones del Afiliado: 20234268164" at bounding box center [126, 144] width 95 height 5
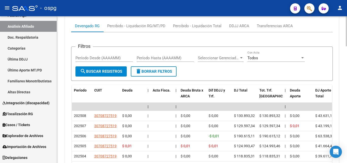
scroll to position [500, 0]
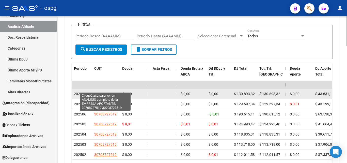
click at [105, 92] on span "30708727519" at bounding box center [105, 94] width 22 height 4
type textarea "30708727519"
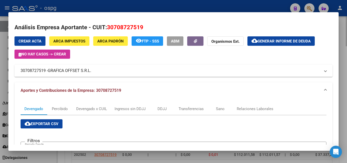
drag, startPoint x: 343, startPoint y: 25, endPoint x: 196, endPoint y: 63, distance: 151.2
click at [342, 26] on div at bounding box center [173, 81] width 347 height 163
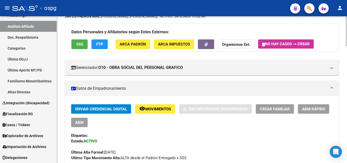
scroll to position [0, 0]
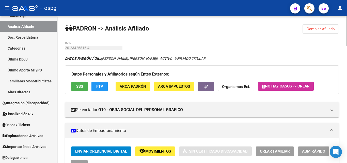
drag, startPoint x: 330, startPoint y: 30, endPoint x: 320, endPoint y: 31, distance: 9.7
click at [330, 30] on span "Cambiar Afiliado" at bounding box center [320, 29] width 28 height 5
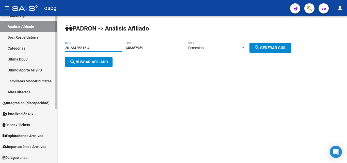
drag, startPoint x: 93, startPoint y: 47, endPoint x: 15, endPoint y: 52, distance: 78.0
click at [15, 52] on mat-sidenav-container "Firma Express Inicio Calendario SSS Instructivos Contacto OS Reportes Ingresos …" at bounding box center [173, 89] width 347 height 146
paste input "93203953-3"
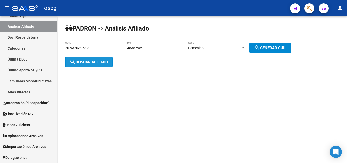
click at [83, 64] on button "search Buscar afiliado" at bounding box center [88, 62] width 47 height 10
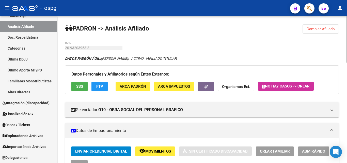
click at [81, 87] on span "SSS" at bounding box center [79, 86] width 7 height 5
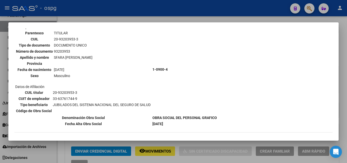
scroll to position [51, 0]
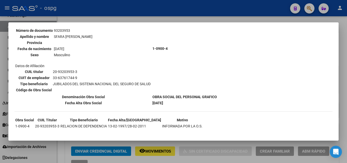
drag, startPoint x: 343, startPoint y: 65, endPoint x: 304, endPoint y: 76, distance: 40.2
click at [342, 65] on div at bounding box center [173, 81] width 347 height 163
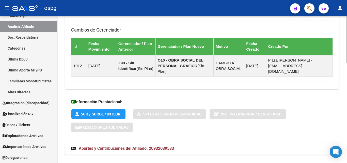
scroll to position [318, 0]
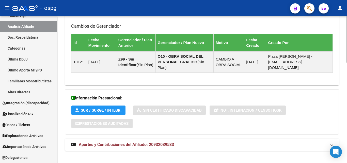
click at [140, 142] on span "Aportes y Contribuciones del Afiliado: 20932039533" at bounding box center [126, 144] width 95 height 5
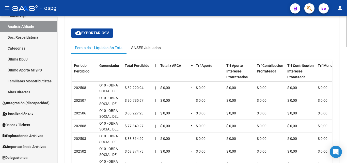
drag, startPoint x: 150, startPoint y: 40, endPoint x: 149, endPoint y: 36, distance: 4.9
click at [149, 42] on div "ANSES Jubilados" at bounding box center [145, 48] width 37 height 12
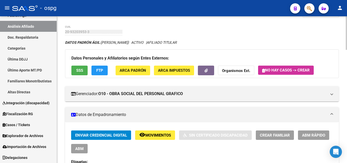
scroll to position [0, 0]
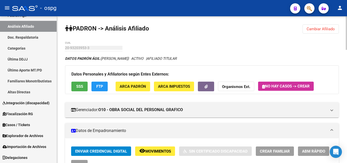
click at [328, 30] on span "Cambiar Afiliado" at bounding box center [320, 29] width 28 height 5
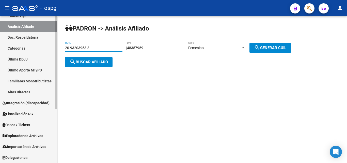
drag, startPoint x: 81, startPoint y: 49, endPoint x: 43, endPoint y: 57, distance: 38.9
click at [38, 57] on mat-sidenav-container "Firma Express Inicio Calendario SSS Instructivos Contacto OS Reportes Ingresos …" at bounding box center [173, 89] width 347 height 146
paste input "30027685-8"
type input "20-30027685-8"
click at [95, 60] on span "search Buscar afiliado" at bounding box center [89, 62] width 38 height 5
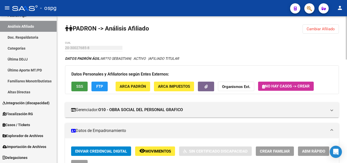
click at [76, 87] on span "SSS" at bounding box center [79, 86] width 7 height 5
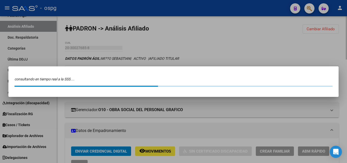
click at [290, 50] on div at bounding box center [173, 81] width 347 height 163
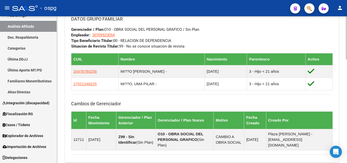
scroll to position [350, 0]
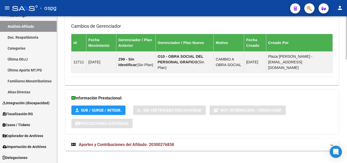
click at [155, 142] on span "Aportes y Contribuciones del Afiliado: 20300276858" at bounding box center [126, 144] width 95 height 5
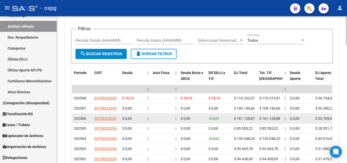
scroll to position [557, 0]
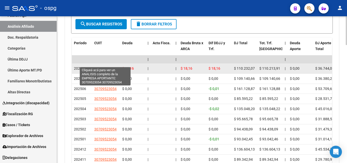
click at [102, 66] on span "30709523054" at bounding box center [105, 68] width 22 height 4
type textarea "30709523054"
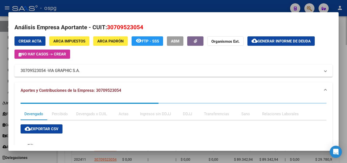
click at [344, 35] on div at bounding box center [173, 81] width 347 height 163
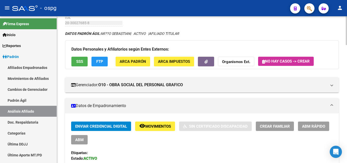
scroll to position [24, 0]
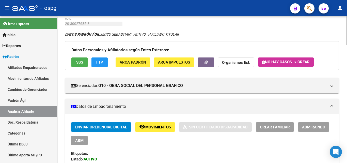
click at [80, 62] on span "SSS" at bounding box center [79, 62] width 7 height 5
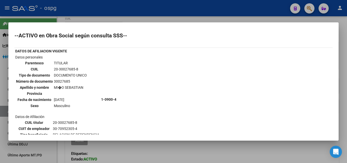
click at [344, 71] on div at bounding box center [173, 81] width 347 height 163
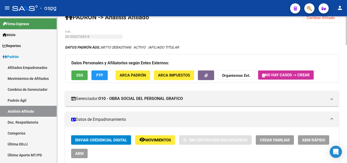
scroll to position [0, 0]
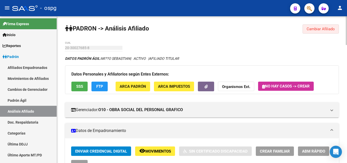
drag, startPoint x: 326, startPoint y: 28, endPoint x: 230, endPoint y: 30, distance: 95.7
click at [321, 28] on span "Cambiar Afiliado" at bounding box center [320, 29] width 28 height 5
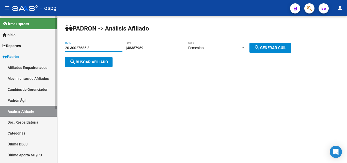
drag, startPoint x: 104, startPoint y: 49, endPoint x: 110, endPoint y: 52, distance: 6.7
click at [44, 51] on mat-sidenav-container "Firma Express Inicio Calendario SSS Instructivos Contacto OS Reportes Ingresos …" at bounding box center [173, 89] width 347 height 146
paste input "8956625-0"
type input "20-38956625-0"
click at [88, 62] on span "search Buscar afiliado" at bounding box center [89, 62] width 38 height 5
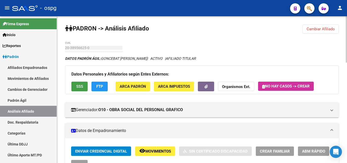
click at [76, 91] on button "SSS" at bounding box center [79, 85] width 16 height 9
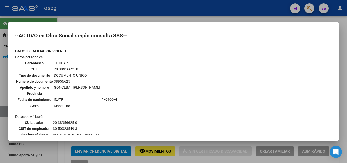
drag, startPoint x: 343, startPoint y: 75, endPoint x: 316, endPoint y: 96, distance: 34.9
click at [343, 76] on div at bounding box center [173, 81] width 347 height 163
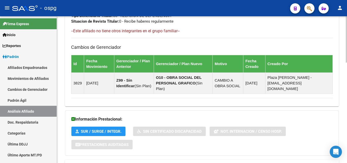
scroll to position [318, 0]
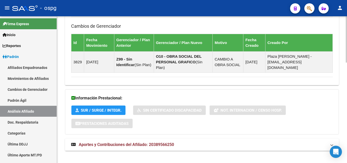
click at [161, 142] on span "Aportes y Contribuciones del Afiliado: 20389566250" at bounding box center [126, 144] width 95 height 5
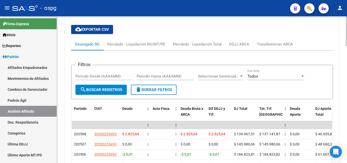
scroll to position [471, 0]
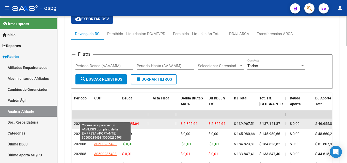
click at [104, 121] on span "30500235493" at bounding box center [105, 123] width 22 height 4
type textarea "30500235493"
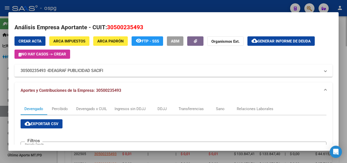
click at [342, 86] on div at bounding box center [173, 81] width 347 height 163
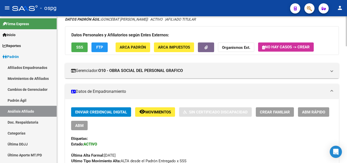
scroll to position [0, 0]
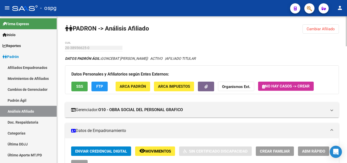
click at [334, 30] on span "Cambiar Afiliado" at bounding box center [320, 29] width 28 height 5
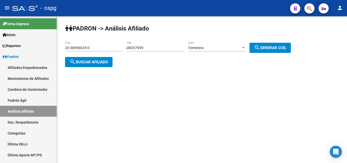
drag, startPoint x: 37, startPoint y: 52, endPoint x: 113, endPoint y: 50, distance: 76.4
click at [43, 52] on mat-sidenav-container "Firma Express Inicio Calendario SSS Instructivos Contacto OS Reportes Ingresos …" at bounding box center [173, 89] width 347 height 146
paste input "27367121-9"
type input "20-27367121-9"
click at [98, 64] on button "search Buscar afiliado" at bounding box center [88, 62] width 47 height 10
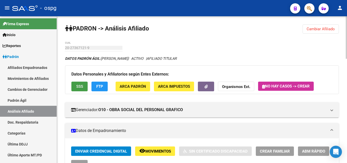
click at [79, 86] on span "SSS" at bounding box center [79, 86] width 7 height 5
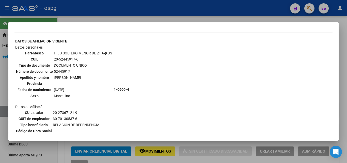
scroll to position [355, 0]
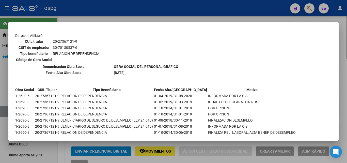
drag, startPoint x: 346, startPoint y: 107, endPoint x: 288, endPoint y: 122, distance: 59.8
click at [346, 108] on div at bounding box center [173, 81] width 347 height 163
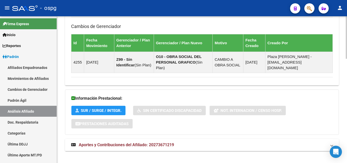
scroll to position [360, 0]
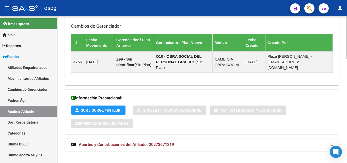
drag, startPoint x: 153, startPoint y: 141, endPoint x: 158, endPoint y: 141, distance: 4.6
click at [157, 142] on strong "Aportes y Contribuciones del Afiliado: 20273671219" at bounding box center [122, 145] width 103 height 6
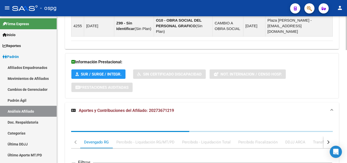
scroll to position [415, 0]
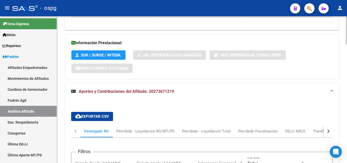
click at [328, 129] on div "button" at bounding box center [328, 131] width 4 height 4
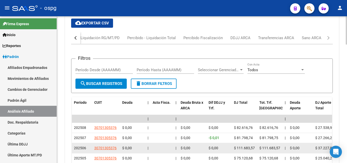
scroll to position [516, 0]
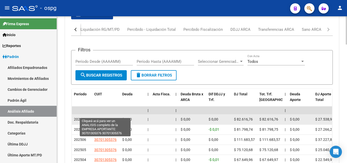
click at [104, 117] on span "30701305376" at bounding box center [105, 119] width 22 height 4
type textarea "30701305376"
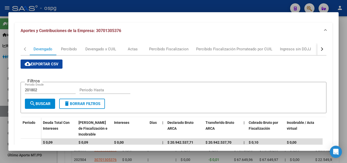
scroll to position [51, 0]
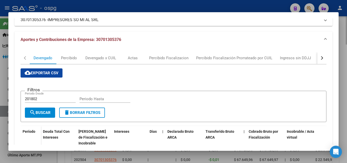
click at [345, 32] on div at bounding box center [173, 81] width 347 height 163
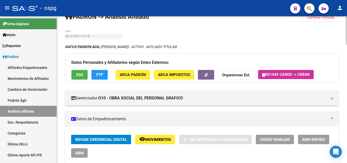
scroll to position [0, 0]
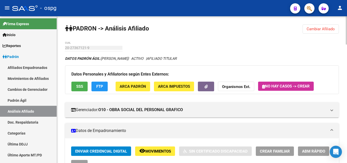
drag, startPoint x: 73, startPoint y: 85, endPoint x: 75, endPoint y: 81, distance: 3.8
click at [75, 81] on button "SSS" at bounding box center [79, 85] width 16 height 9
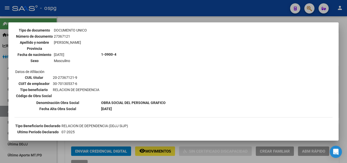
scroll to position [76, 0]
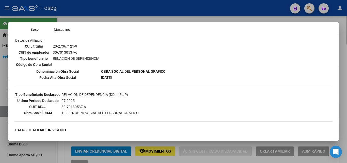
click at [346, 75] on div at bounding box center [173, 81] width 347 height 163
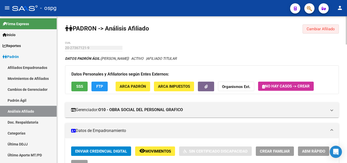
click at [317, 29] on span "Cambiar Afiliado" at bounding box center [320, 29] width 28 height 5
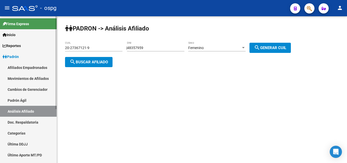
drag, startPoint x: 93, startPoint y: 47, endPoint x: 21, endPoint y: 48, distance: 72.1
click at [19, 48] on mat-sidenav-container "Firma Express Inicio Calendario SSS Instructivos Contacto OS Reportes Ingresos …" at bounding box center [173, 89] width 347 height 146
paste input "16513712-5"
click at [94, 58] on button "search Buscar afiliado" at bounding box center [88, 62] width 47 height 10
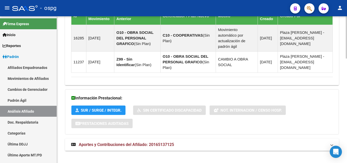
click at [158, 142] on span "Aportes y Contribuciones del Afiliado: 20165137125" at bounding box center [126, 144] width 95 height 5
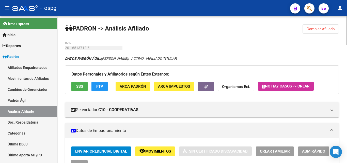
click at [310, 31] on button "Cambiar Afiliado" at bounding box center [320, 28] width 36 height 9
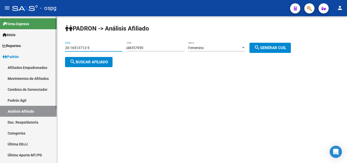
drag, startPoint x: 99, startPoint y: 47, endPoint x: 22, endPoint y: 51, distance: 77.0
click at [17, 51] on mat-sidenav-container "Firma Express Inicio Calendario SSS Instructivos Contacto OS Reportes Ingresos …" at bounding box center [173, 89] width 347 height 146
paste input "4647847-7"
click at [93, 61] on span "search Buscar afiliado" at bounding box center [89, 62] width 38 height 5
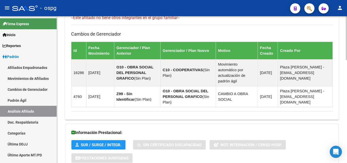
scroll to position [345, 0]
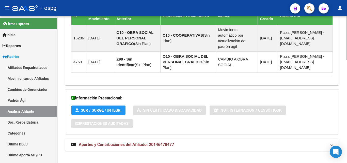
click at [264, 142] on mat-panel-title "Aportes y Contribuciones del Afiliado: 20146478477" at bounding box center [198, 145] width 255 height 6
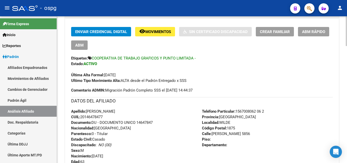
scroll to position [0, 0]
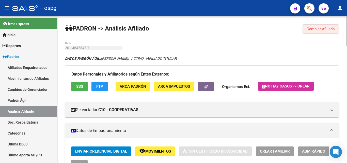
drag, startPoint x: 323, startPoint y: 31, endPoint x: 184, endPoint y: 39, distance: 139.3
click at [323, 31] on span "Cambiar Afiliado" at bounding box center [320, 29] width 28 height 5
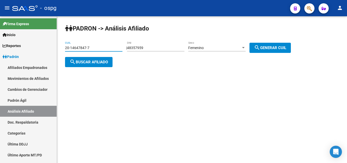
drag, startPoint x: 83, startPoint y: 47, endPoint x: 78, endPoint y: 43, distance: 6.3
click at [35, 47] on mat-sidenav-container "Firma Express Inicio Calendario SSS Instructivos Contacto OS Reportes Ingresos …" at bounding box center [173, 89] width 347 height 146
paste input "6662113-6"
click at [106, 59] on button "search Buscar afiliado" at bounding box center [88, 62] width 47 height 10
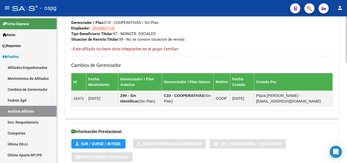
scroll to position [318, 0]
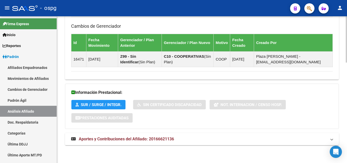
drag, startPoint x: 175, startPoint y: 134, endPoint x: 181, endPoint y: 136, distance: 6.4
click at [178, 135] on mat-expansion-panel-header "Aportes y Contribuciones del Afiliado: 20166621136" at bounding box center [202, 139] width 274 height 12
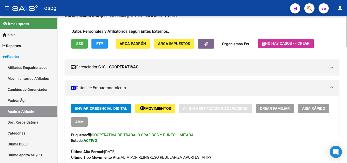
scroll to position [0, 0]
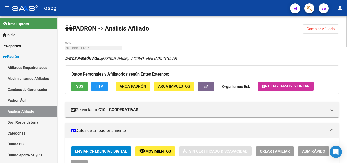
click at [312, 30] on span "Cambiar Afiliado" at bounding box center [320, 29] width 28 height 5
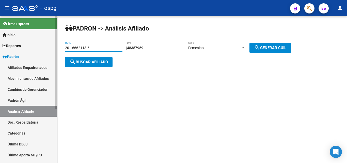
drag, startPoint x: 100, startPoint y: 49, endPoint x: 43, endPoint y: 54, distance: 57.4
click at [43, 54] on mat-sidenav-container "Firma Express Inicio Calendario SSS Instructivos Contacto OS Reportes Ingresos …" at bounding box center [173, 89] width 347 height 146
paste input "7834451-0"
type input "20-17834451-0"
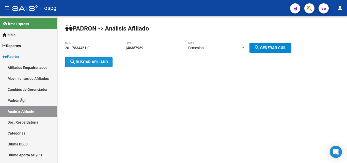
click at [102, 65] on button "search Buscar afiliado" at bounding box center [88, 62] width 47 height 10
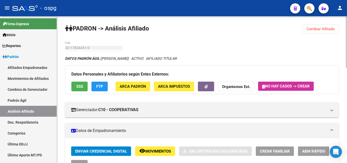
click at [75, 86] on button "SSS" at bounding box center [79, 85] width 16 height 9
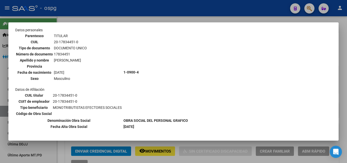
scroll to position [74, 0]
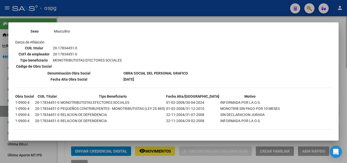
drag, startPoint x: 344, startPoint y: 65, endPoint x: 270, endPoint y: 86, distance: 77.7
click at [344, 66] on div at bounding box center [173, 81] width 347 height 163
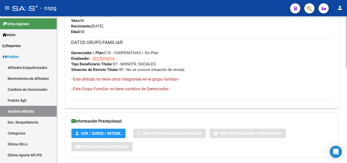
scroll to position [268, 0]
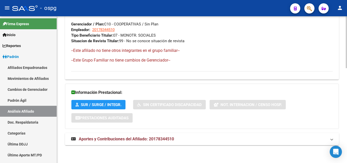
click at [201, 138] on mat-panel-title "Aportes y Contribuciones del Afiliado: 20178344510" at bounding box center [198, 139] width 255 height 6
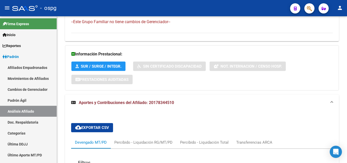
scroll to position [222, 0]
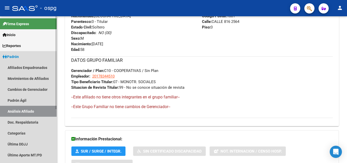
click at [17, 59] on link "Padrón" at bounding box center [28, 56] width 57 height 11
